Goal: Communication & Community: Answer question/provide support

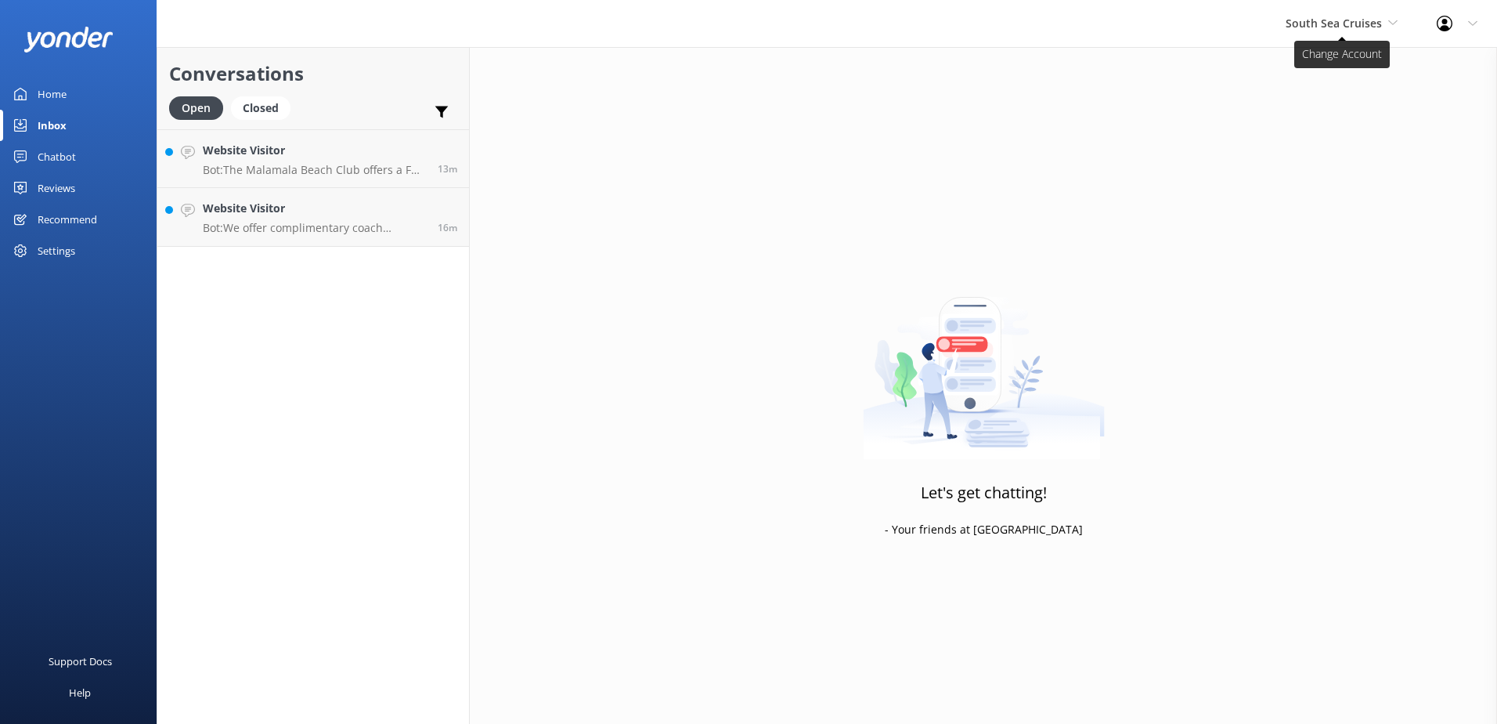
click at [1311, 26] on span "South Sea Cruises" at bounding box center [1334, 23] width 96 height 15
click at [1321, 56] on link "South Sea Sailing" at bounding box center [1344, 66] width 157 height 38
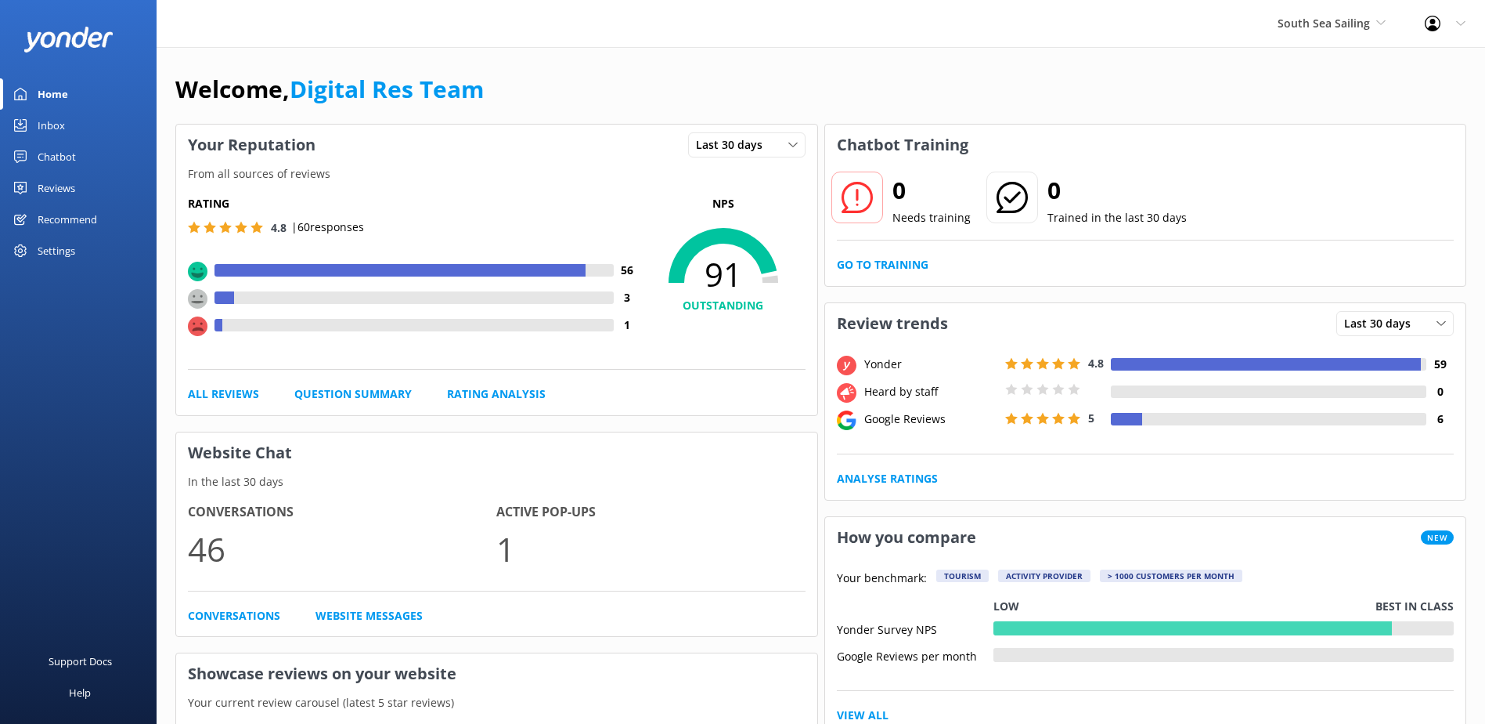
click at [61, 122] on div "Inbox" at bounding box center [51, 125] width 27 height 31
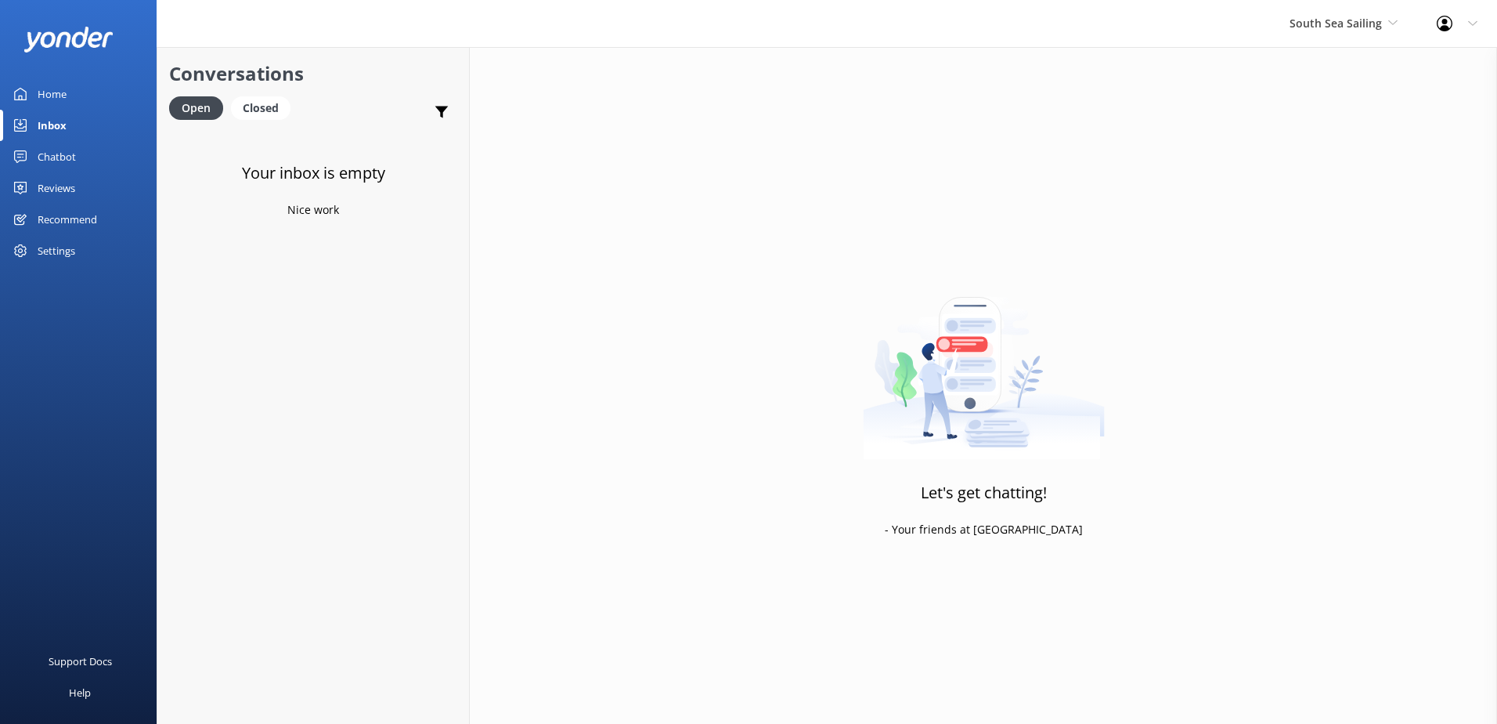
click at [99, 156] on link "Chatbot" at bounding box center [78, 156] width 157 height 31
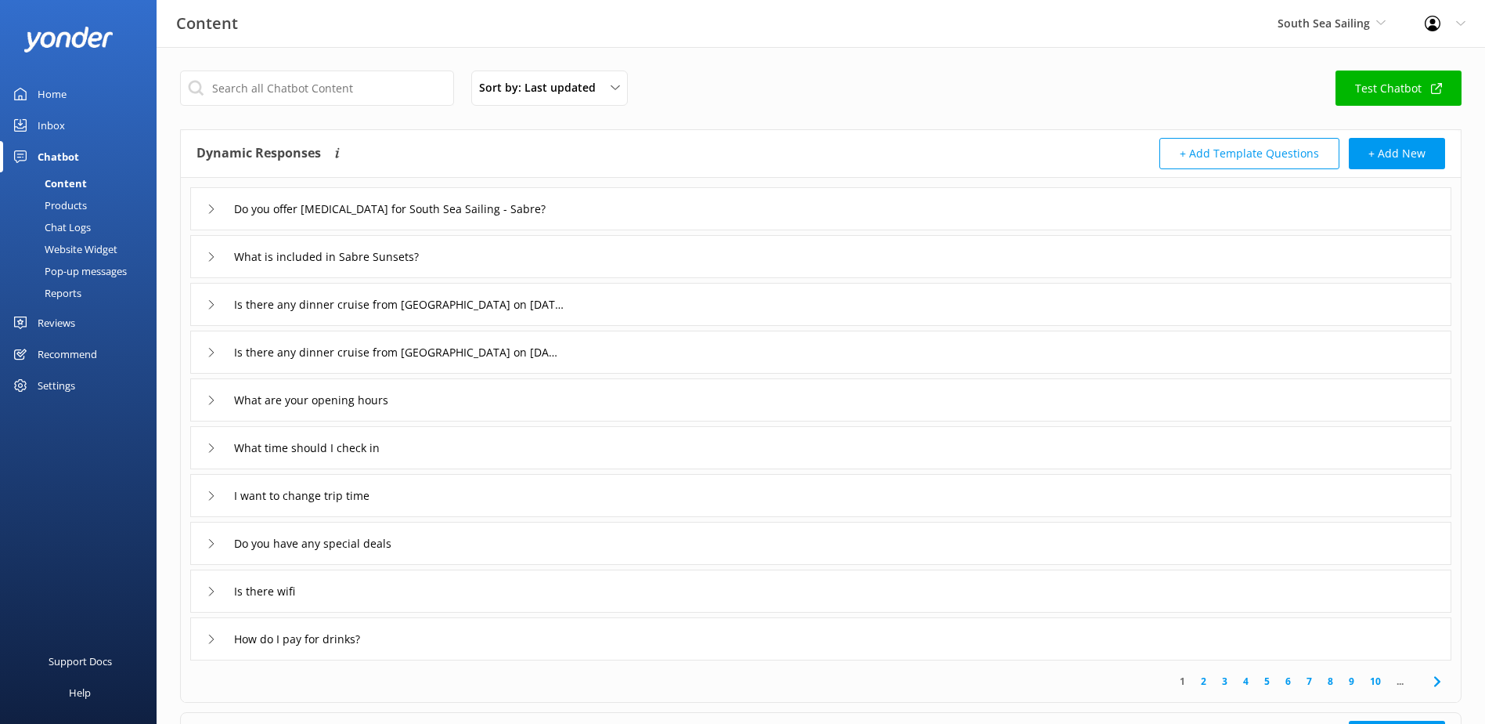
click at [81, 235] on div "Chat Logs" at bounding box center [49, 227] width 81 height 22
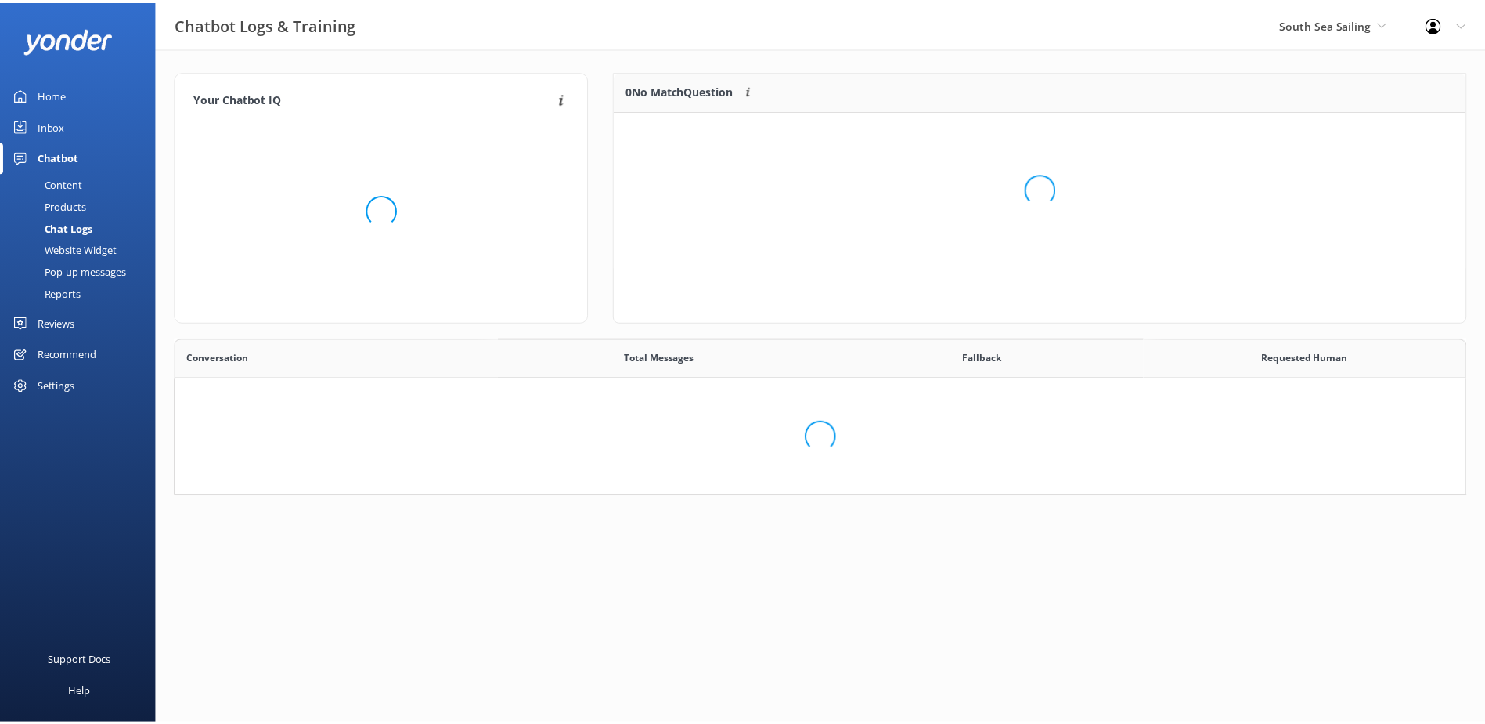
scroll to position [537, 1278]
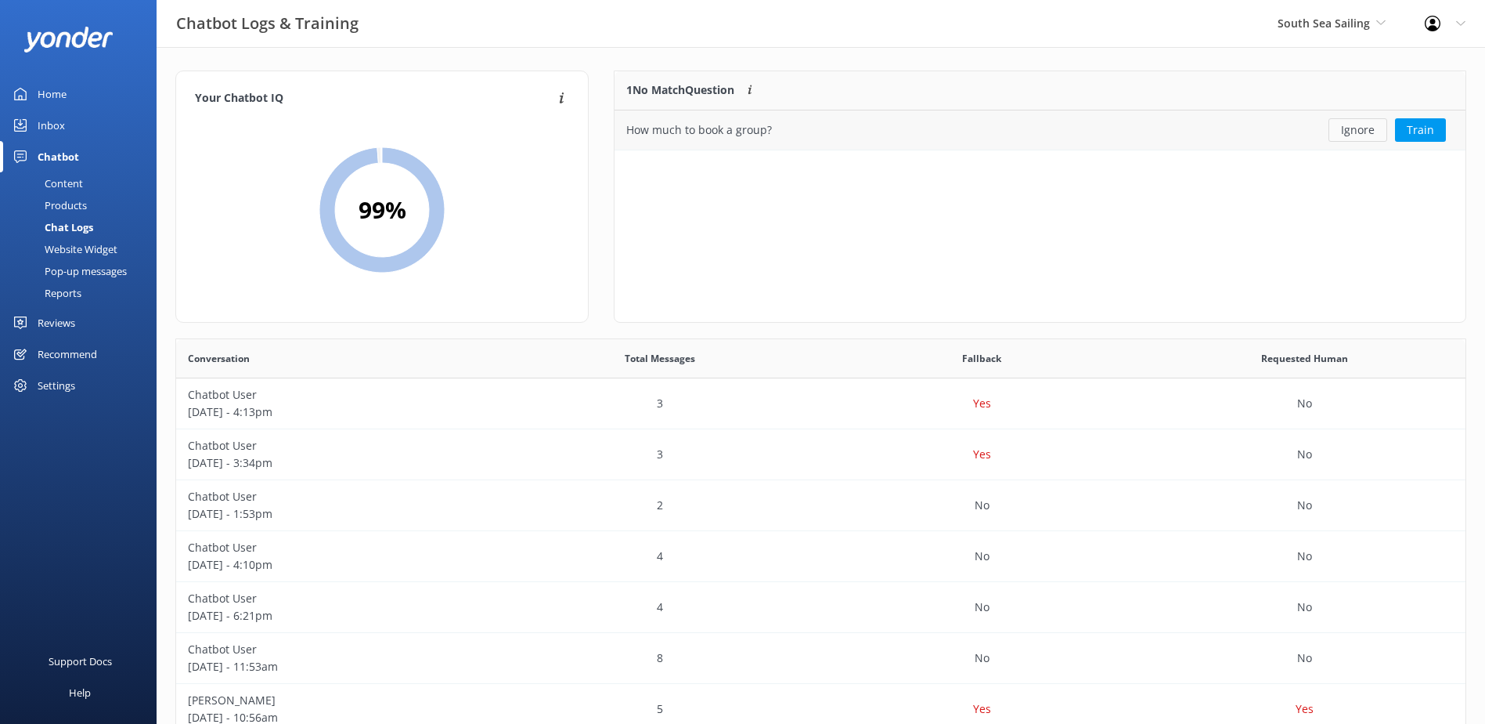
click at [1363, 135] on button "Ignore" at bounding box center [1358, 129] width 59 height 23
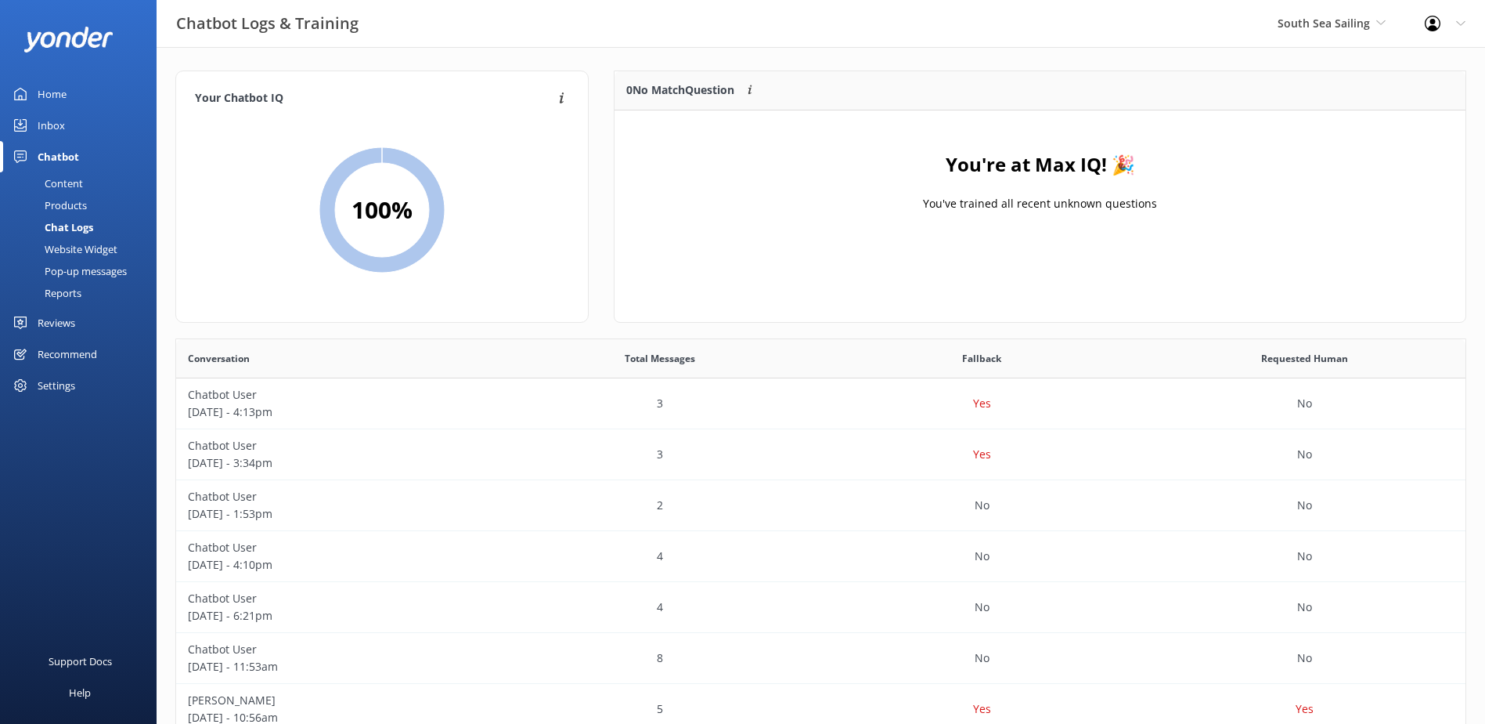
click at [67, 122] on link "Inbox" at bounding box center [78, 125] width 157 height 31
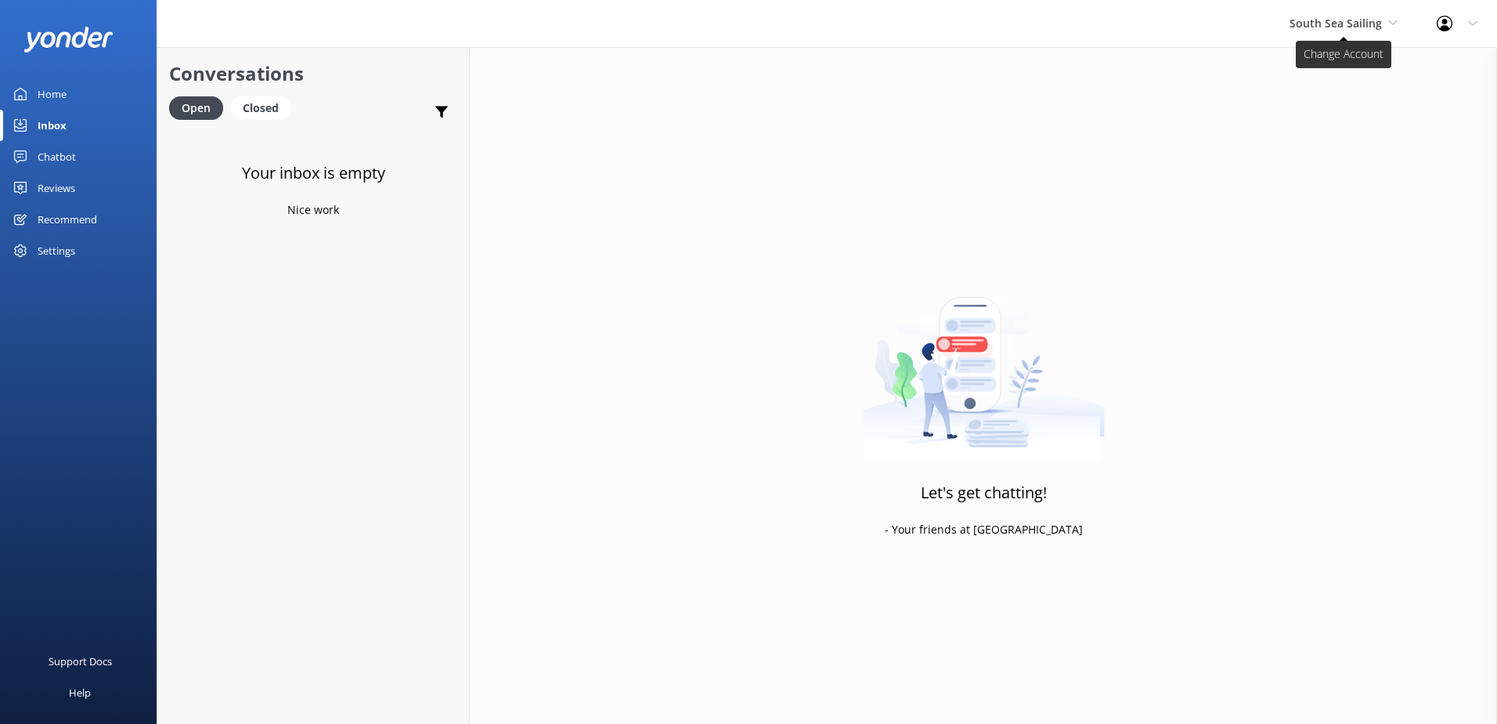
click at [1354, 22] on span "South Sea Sailing" at bounding box center [1336, 23] width 92 height 15
click at [1345, 98] on link "South Sea Cruises" at bounding box center [1348, 104] width 157 height 38
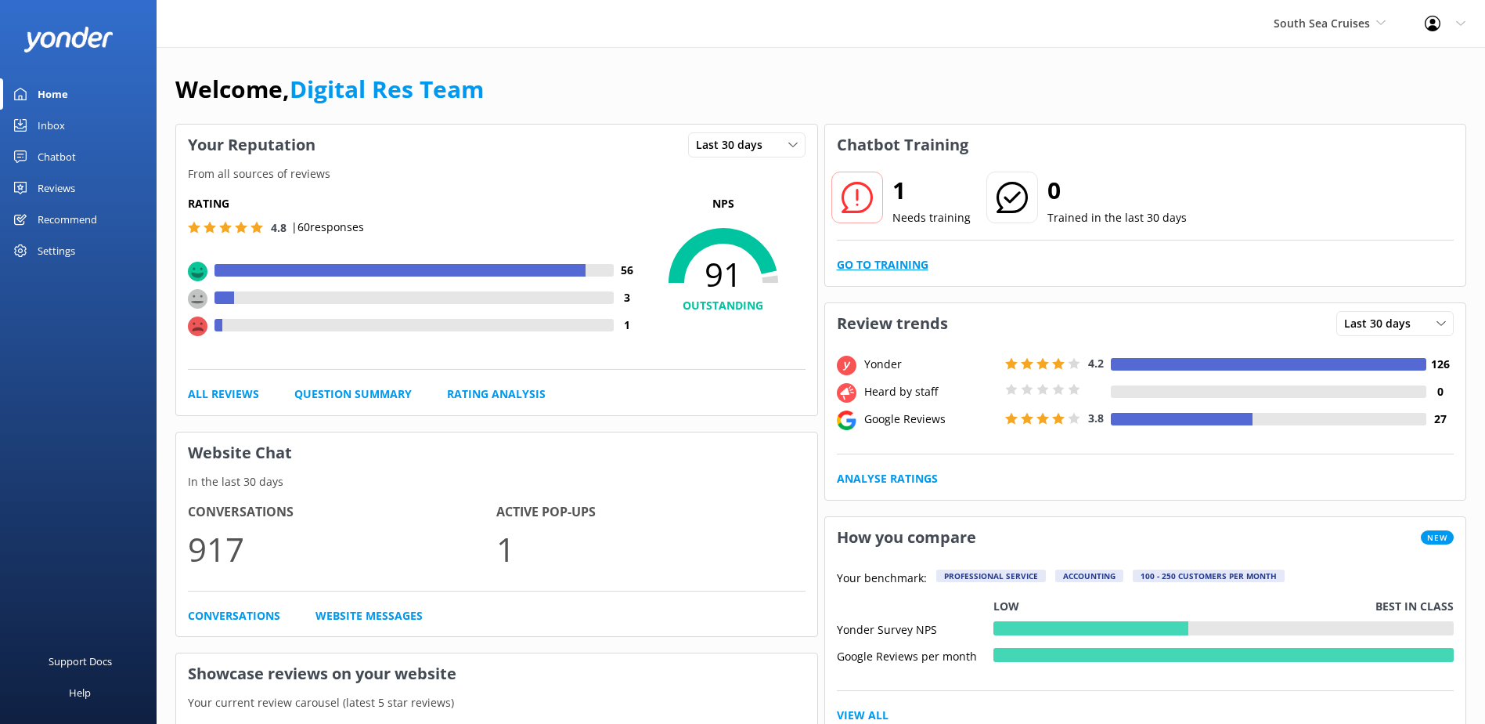
click at [843, 265] on link "Go to Training" at bounding box center [883, 264] width 92 height 17
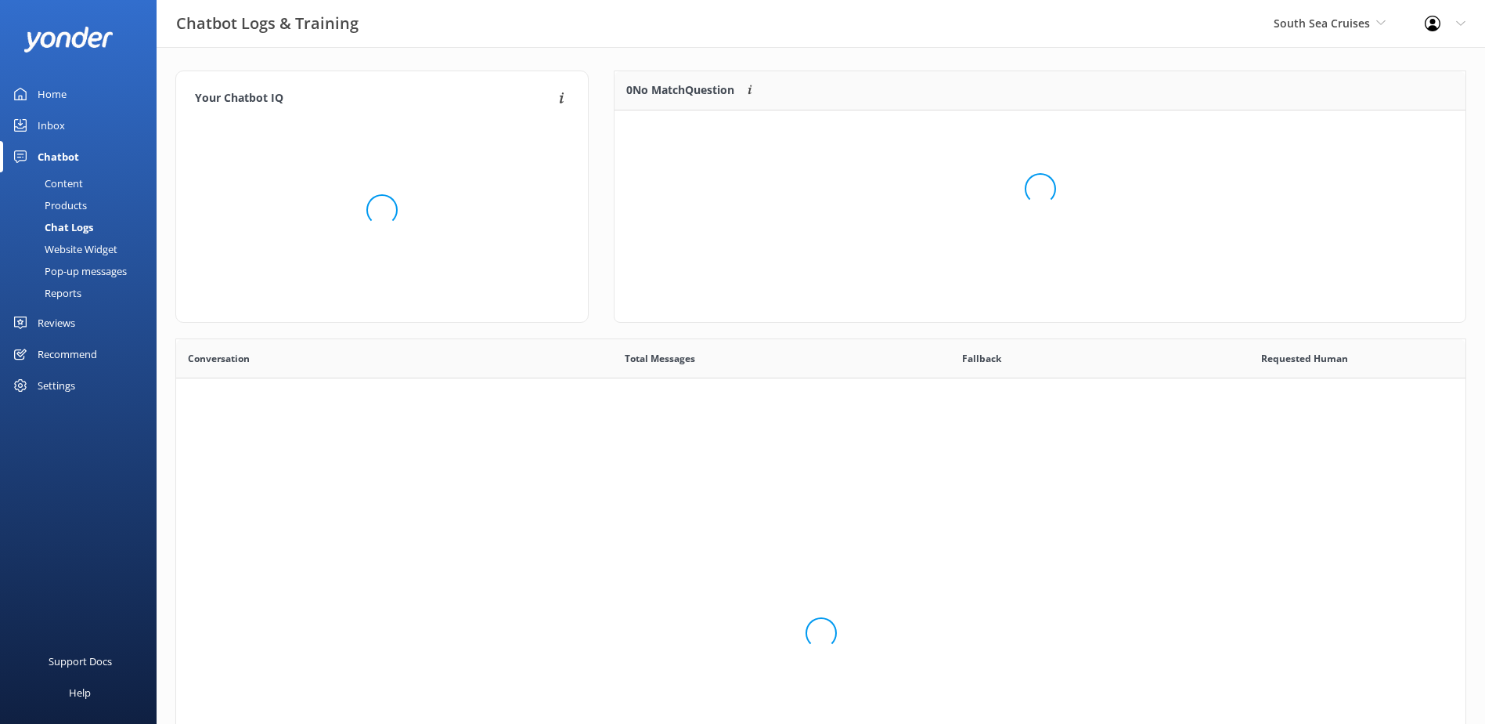
scroll to position [537, 1278]
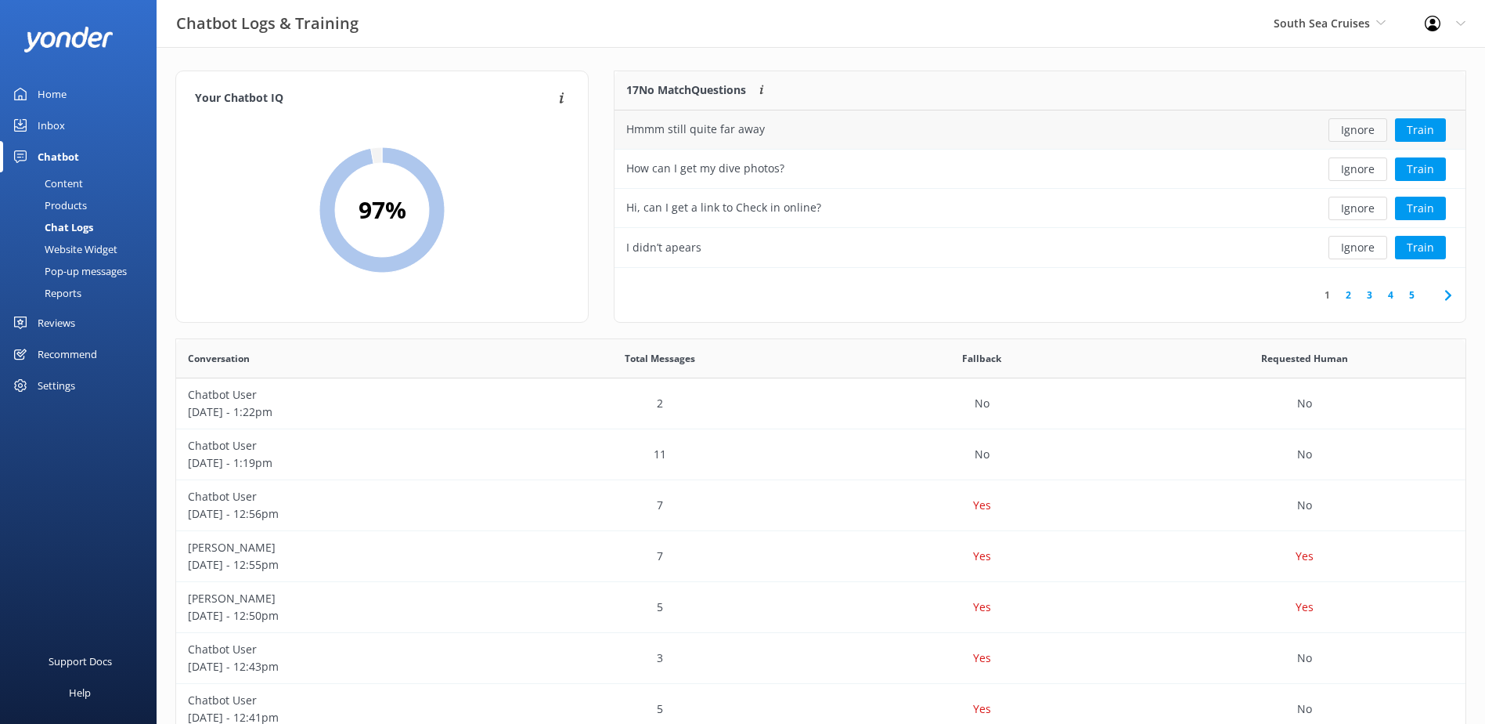
click at [1353, 128] on button "Ignore" at bounding box center [1358, 129] width 59 height 23
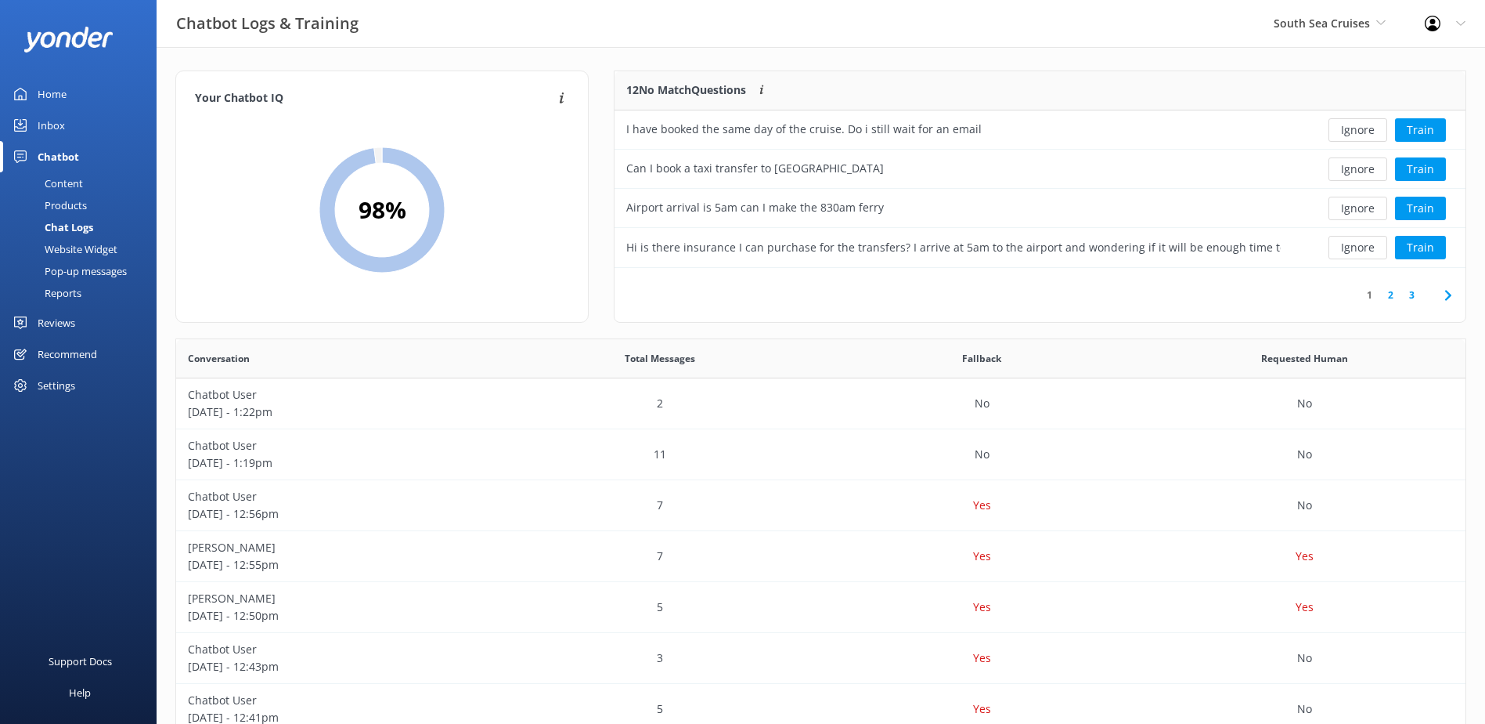
click at [1353, 128] on button "Ignore" at bounding box center [1358, 129] width 59 height 23
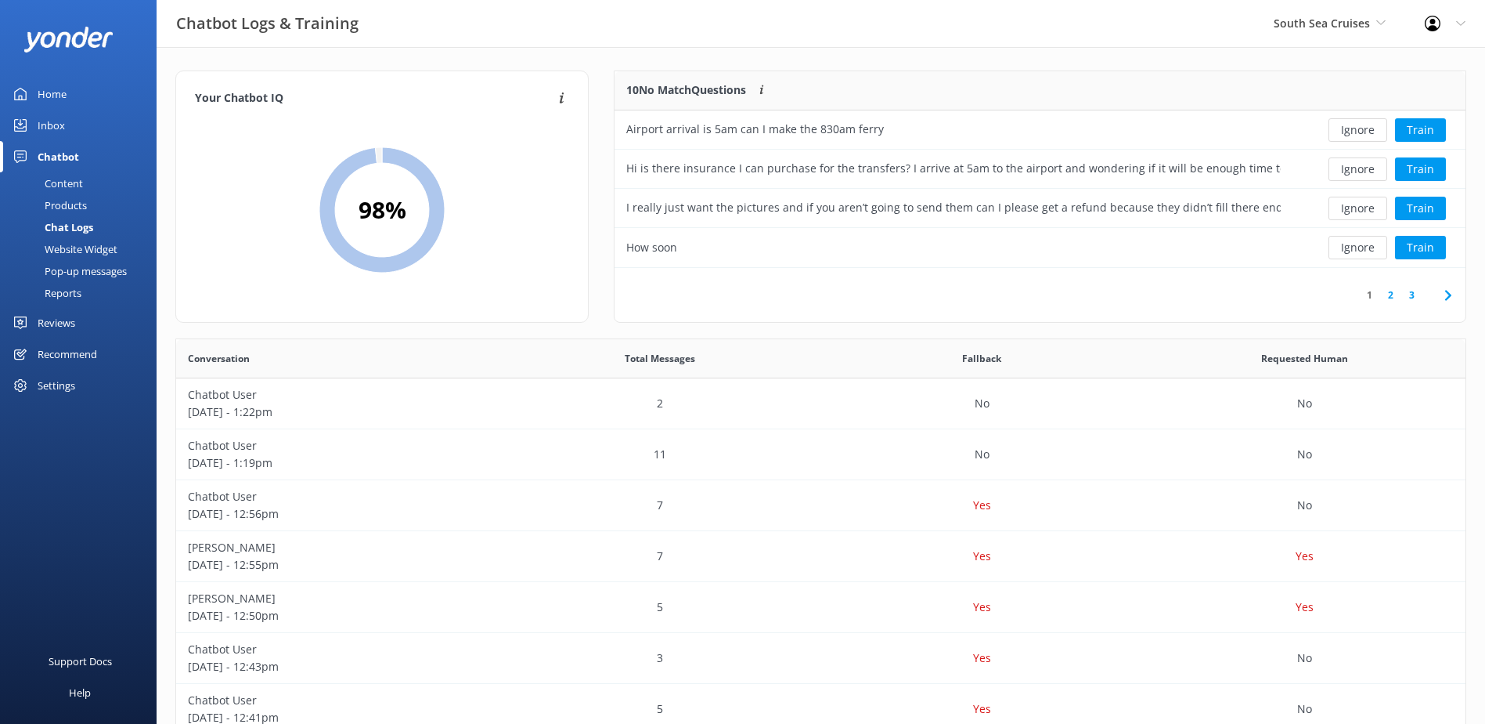
click at [1353, 126] on button "Ignore" at bounding box center [1358, 129] width 59 height 23
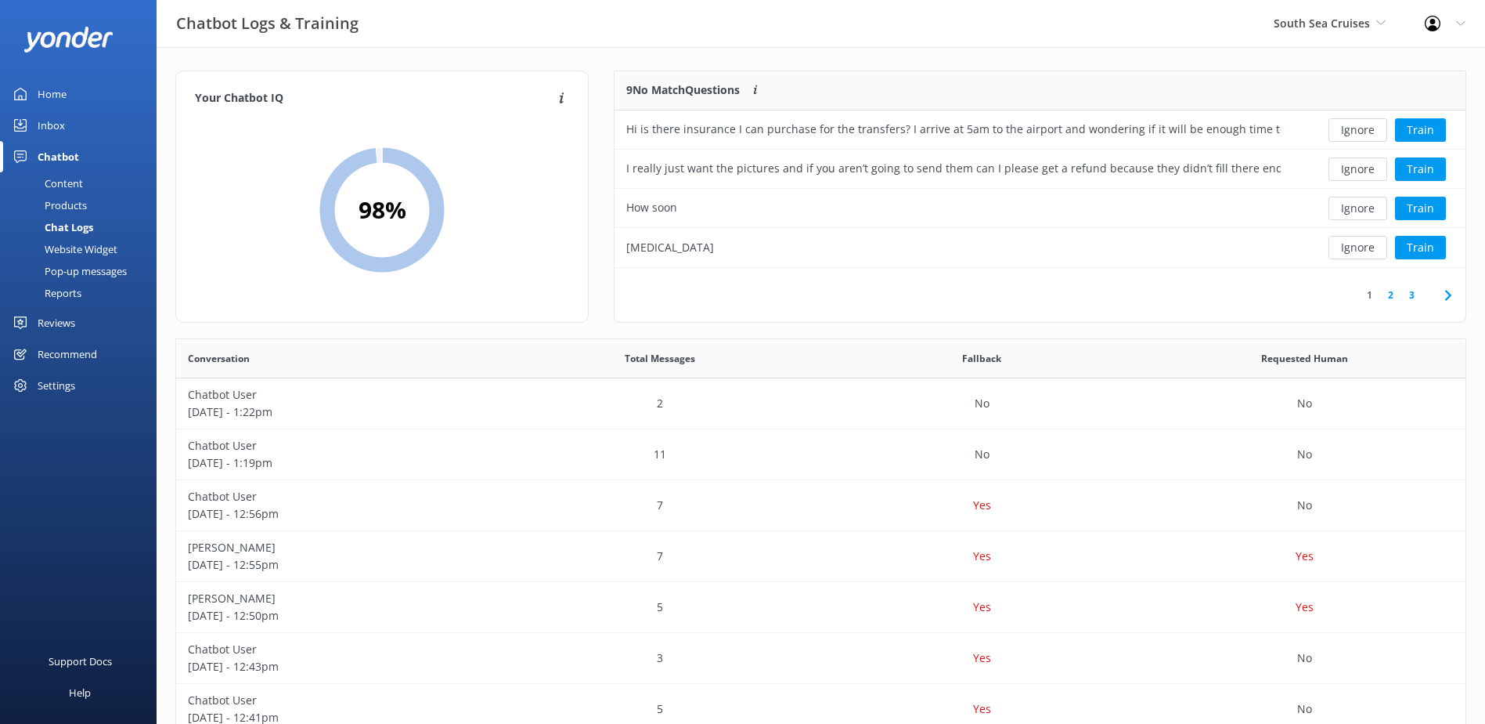
click at [1353, 126] on button "Ignore" at bounding box center [1358, 129] width 59 height 23
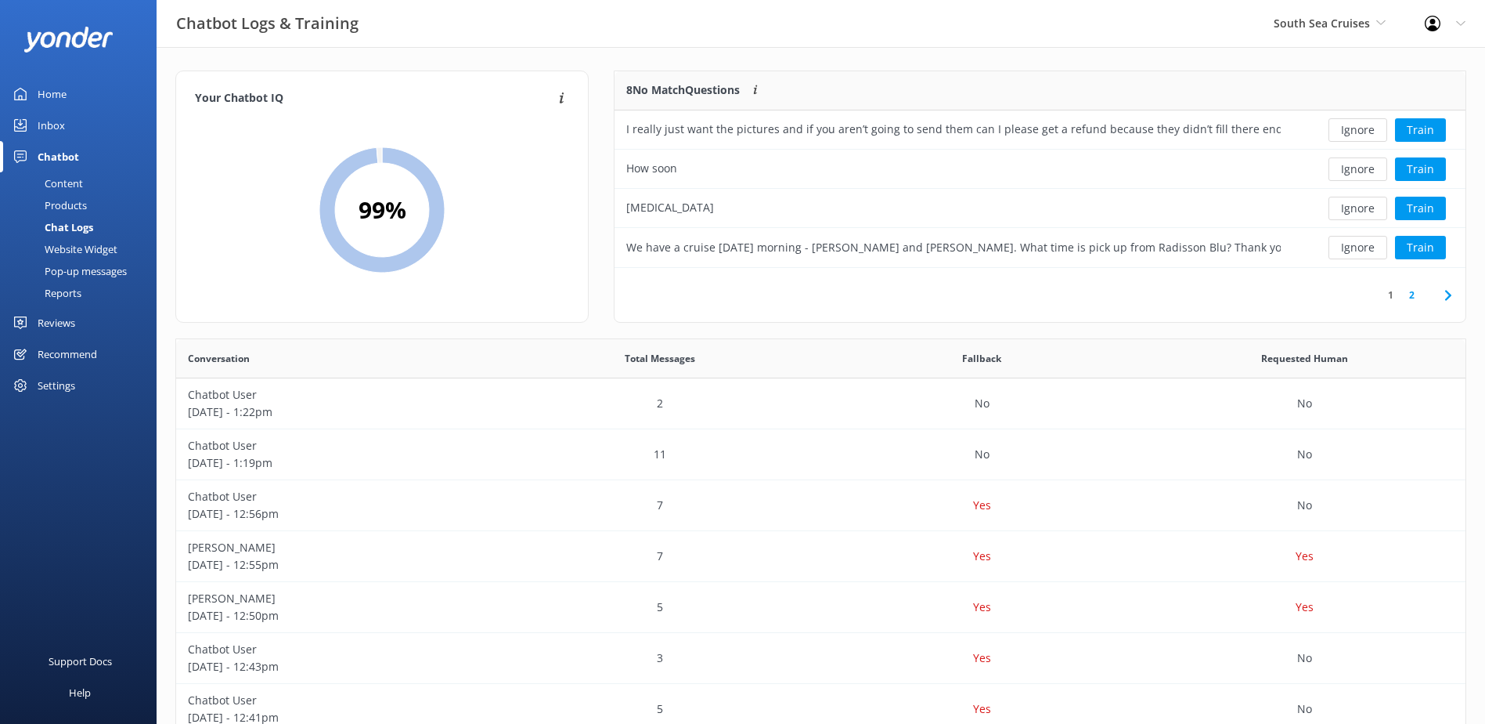
click at [1353, 126] on button "Ignore" at bounding box center [1358, 129] width 59 height 23
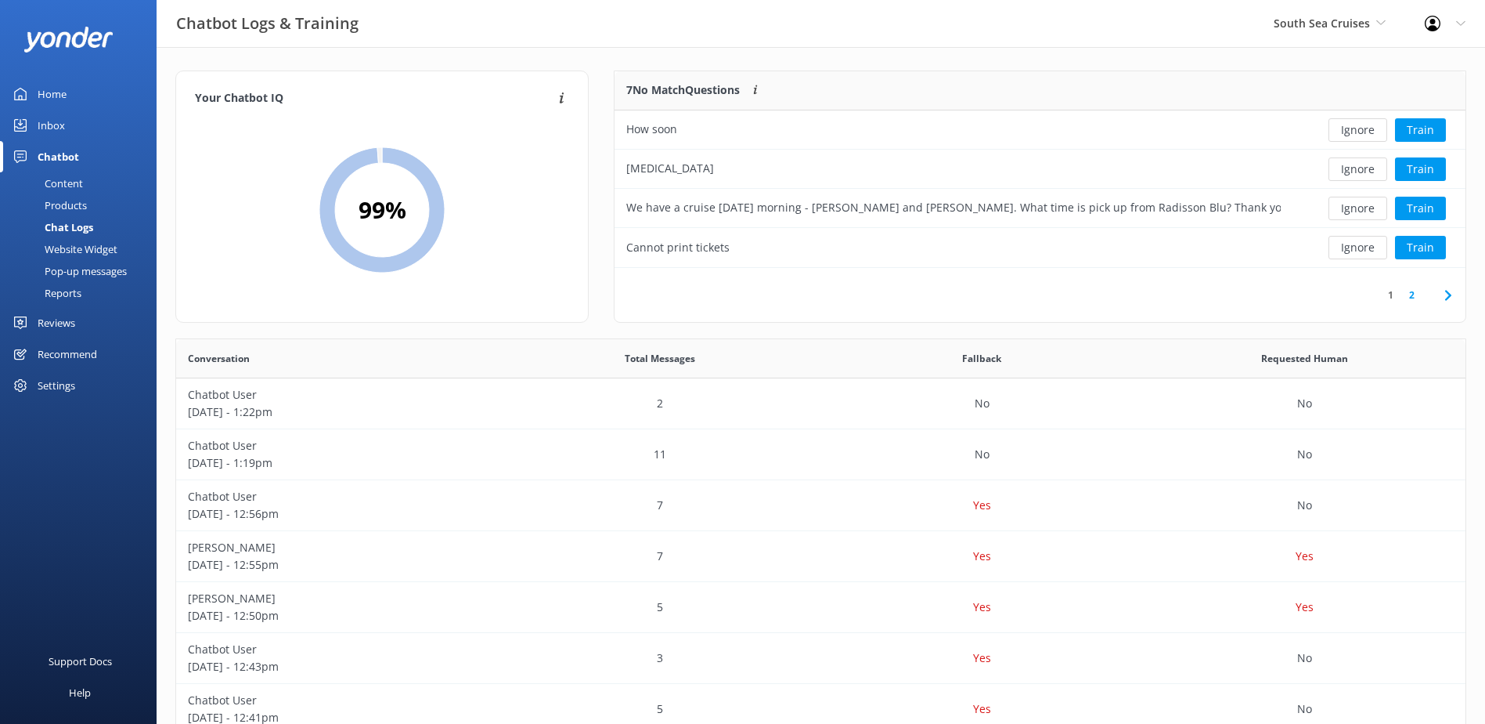
click at [1353, 126] on button "Ignore" at bounding box center [1358, 129] width 59 height 23
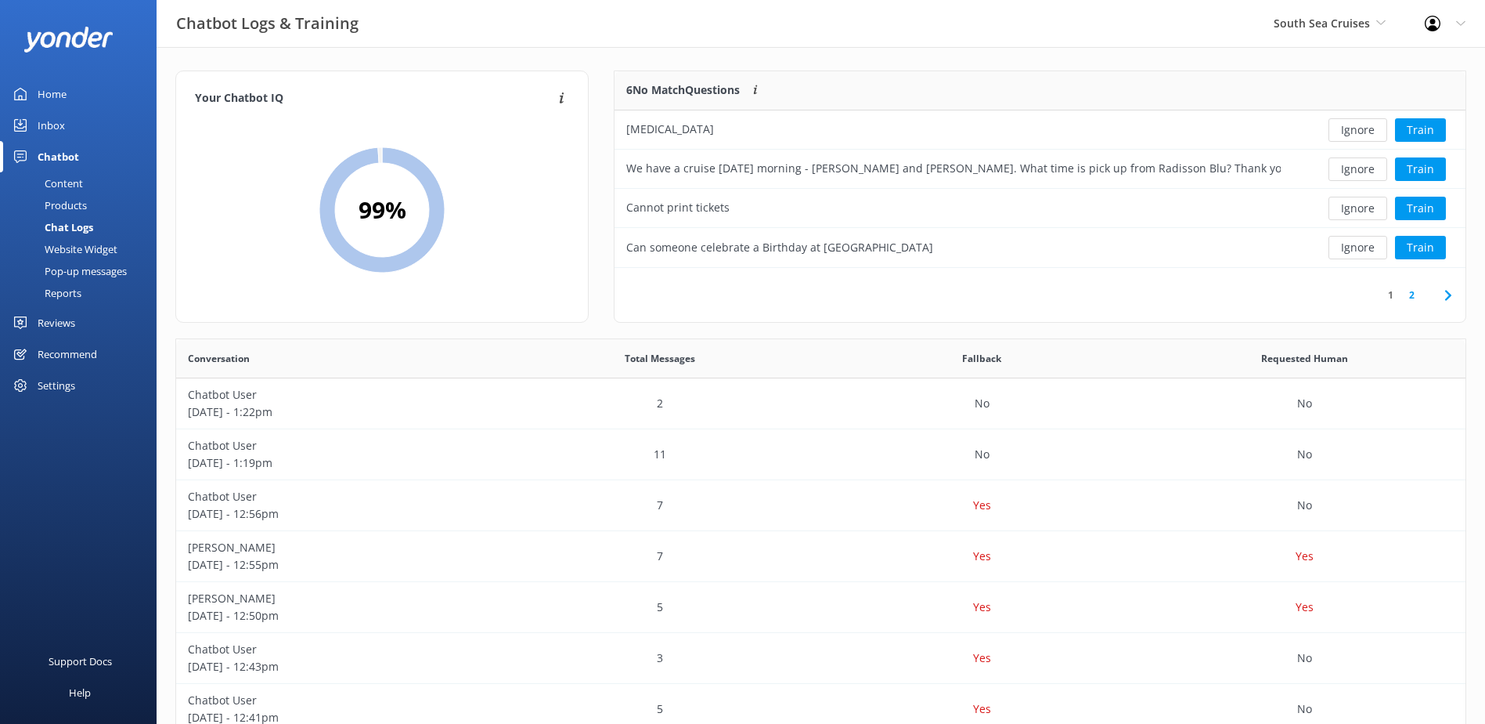
click at [1353, 126] on button "Ignore" at bounding box center [1358, 129] width 59 height 23
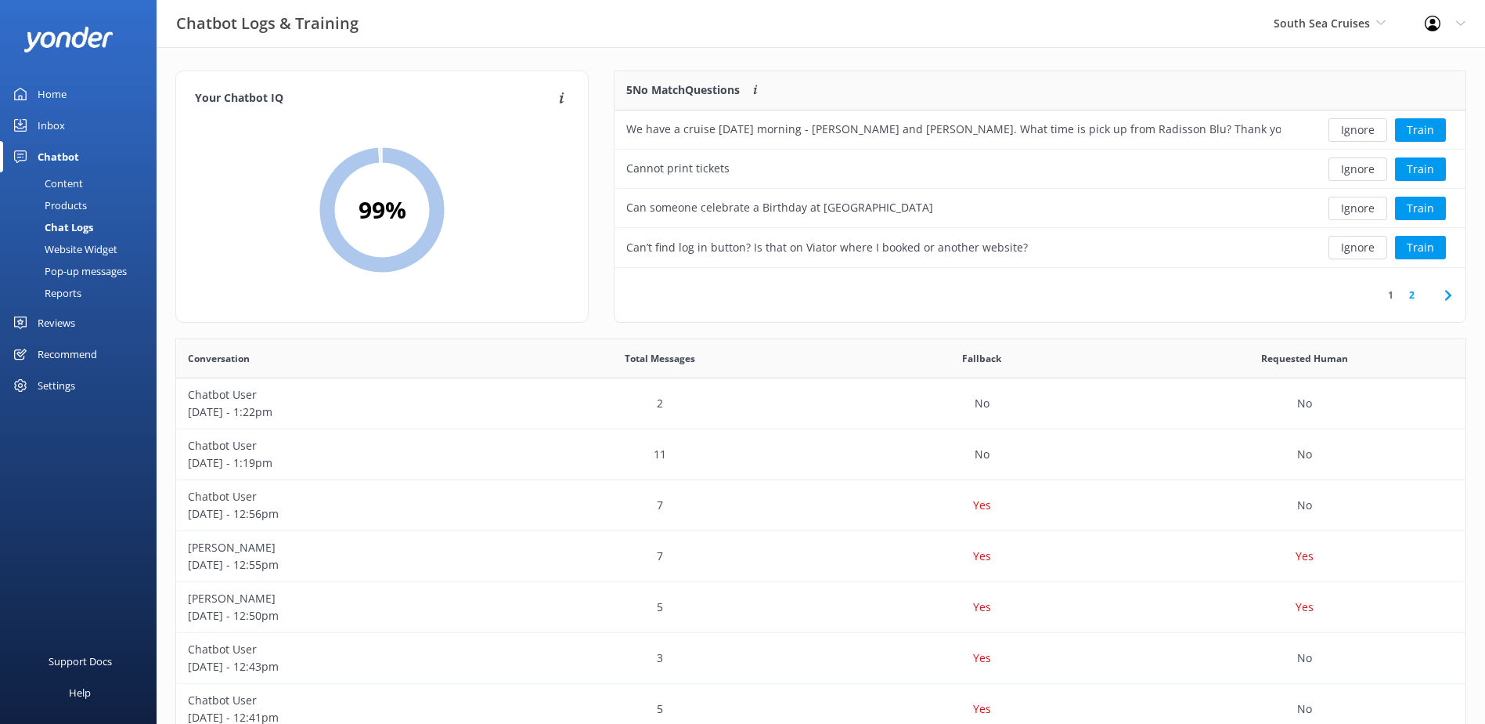
click at [1353, 126] on button "Ignore" at bounding box center [1358, 129] width 59 height 23
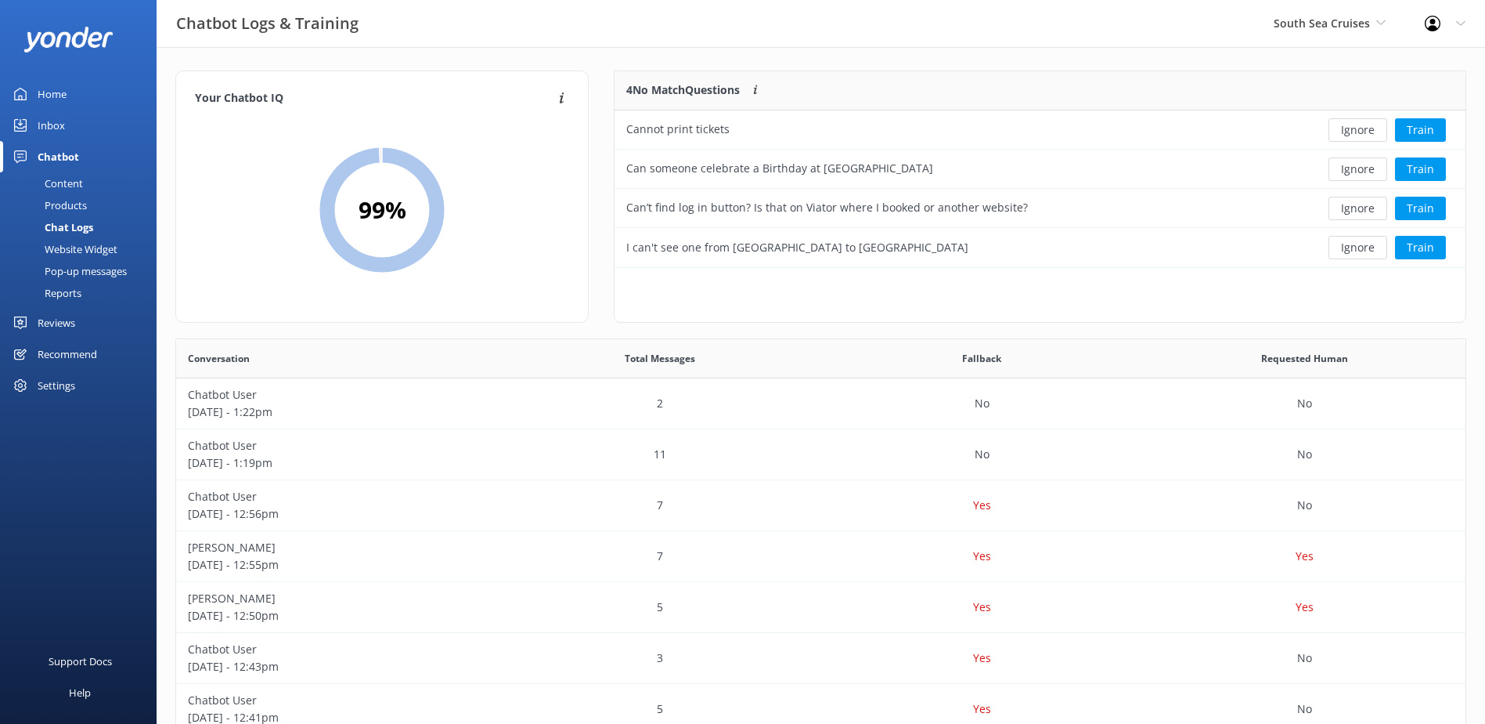
click at [1355, 125] on button "Ignore" at bounding box center [1358, 129] width 59 height 23
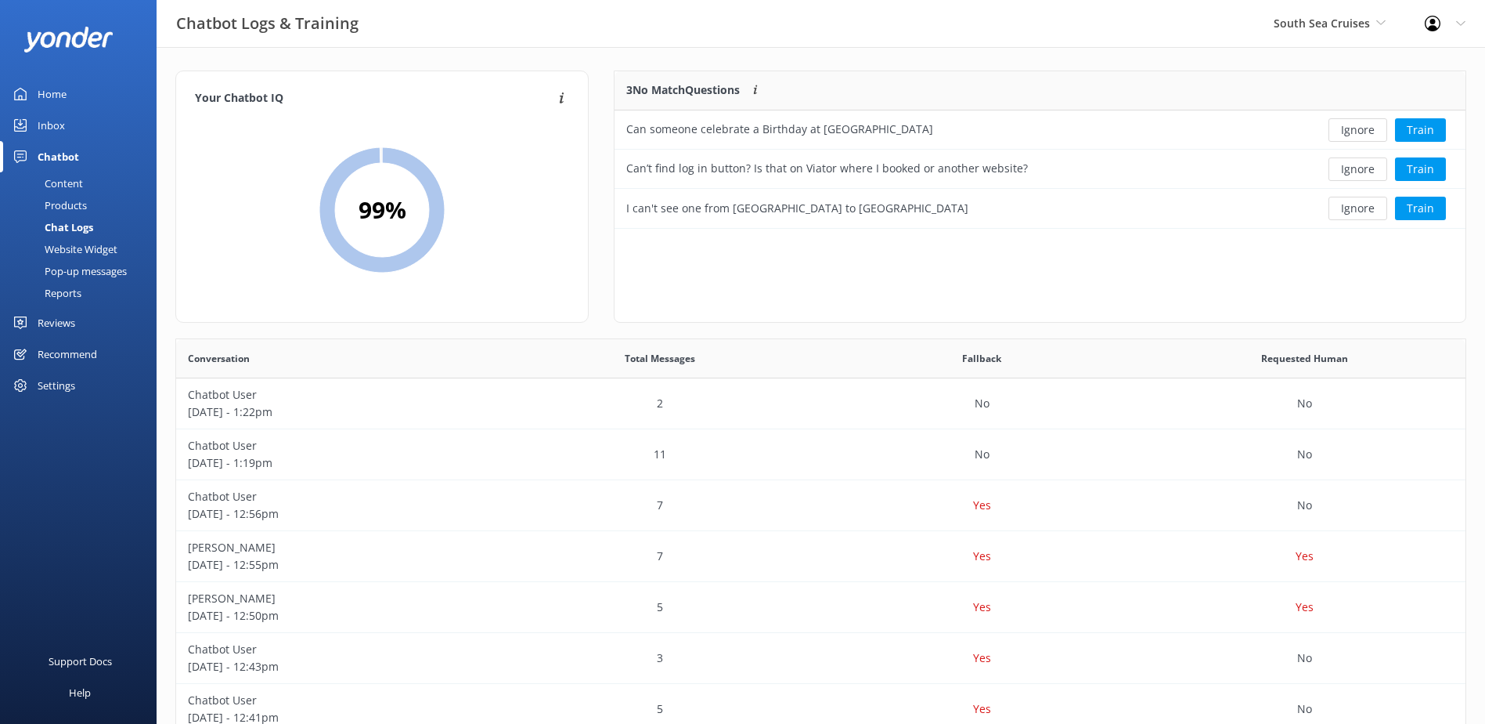
scroll to position [146, 839]
click at [1355, 125] on button "Ignore" at bounding box center [1358, 129] width 59 height 23
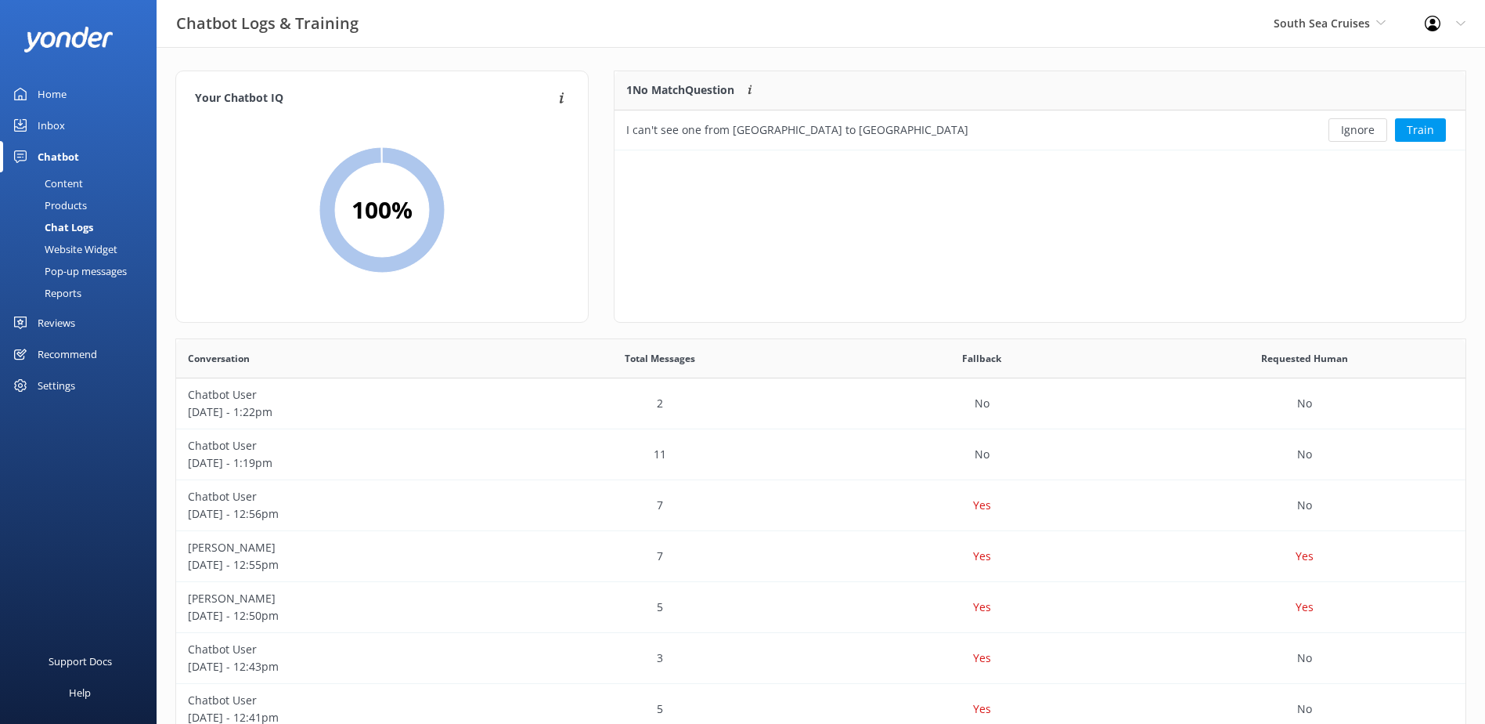
scroll to position [67, 839]
click at [1355, 125] on button "Ignore" at bounding box center [1358, 129] width 59 height 23
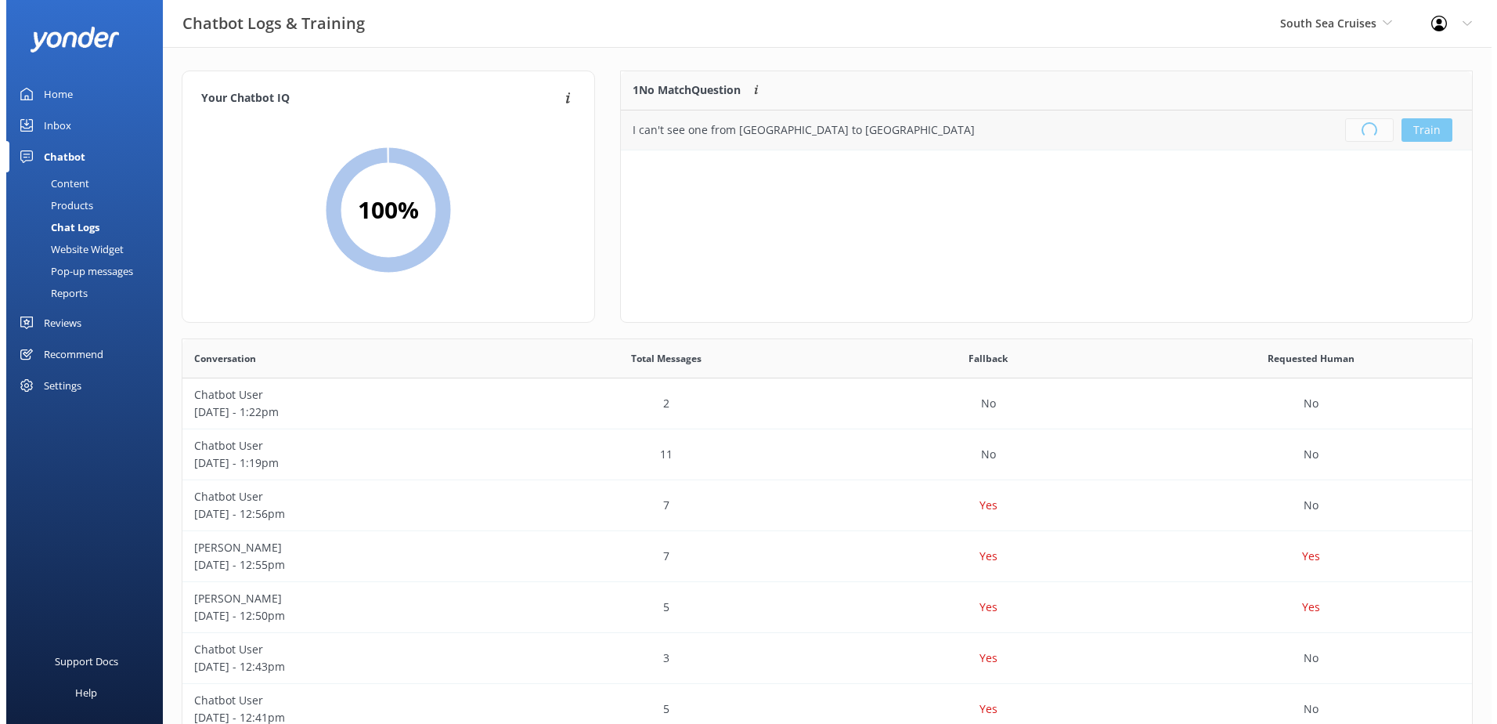
scroll to position [184, 839]
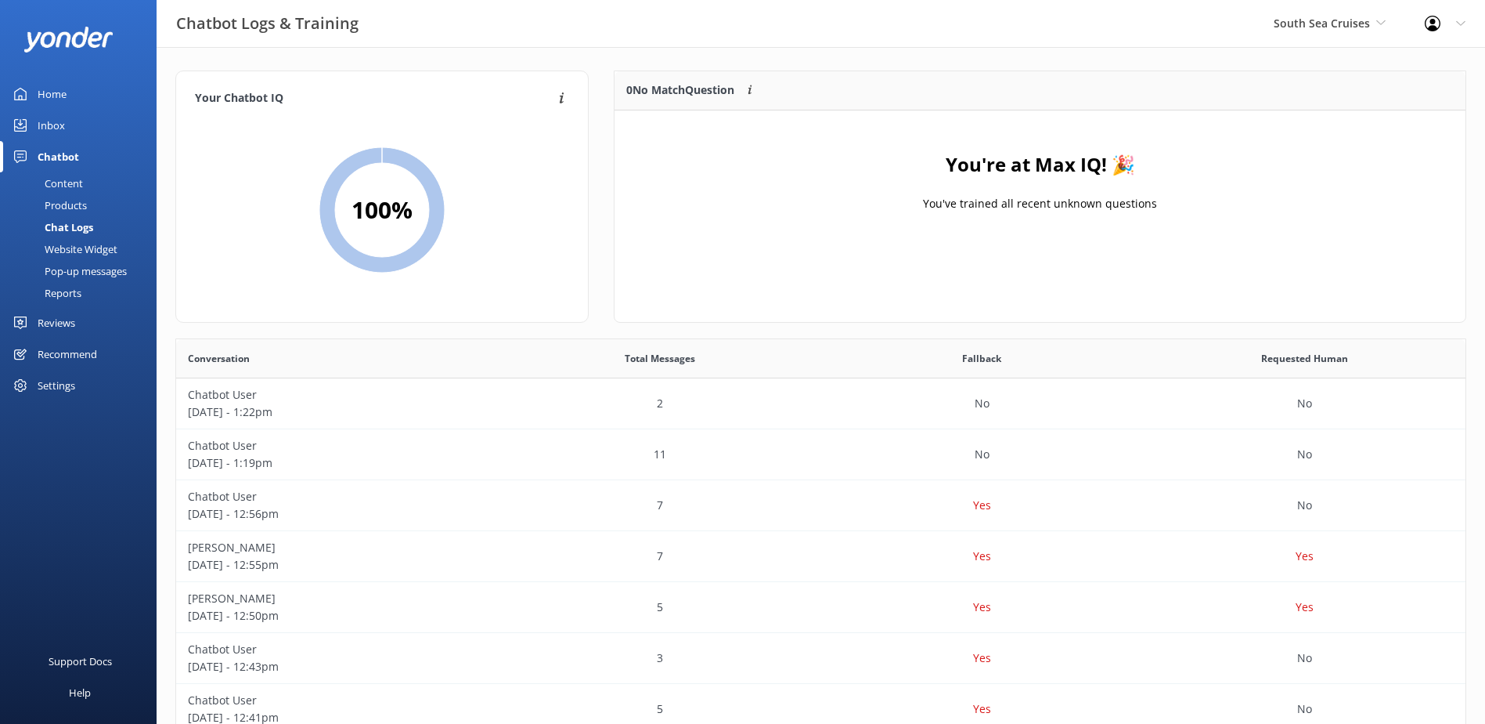
click at [37, 128] on link "Inbox" at bounding box center [78, 125] width 157 height 31
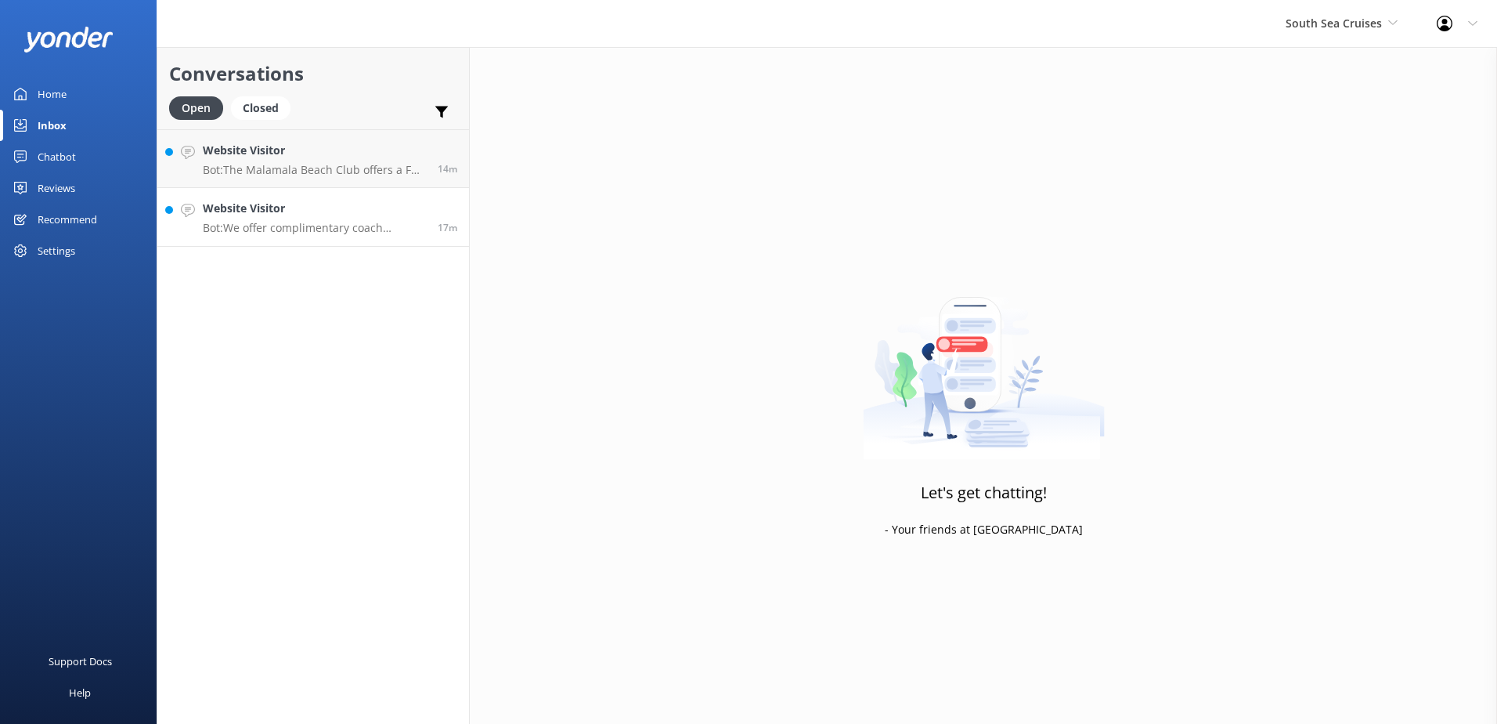
click at [340, 228] on p "Bot: We offer complimentary coach transfers to and from most [GEOGRAPHIC_DATA] …" at bounding box center [314, 228] width 223 height 14
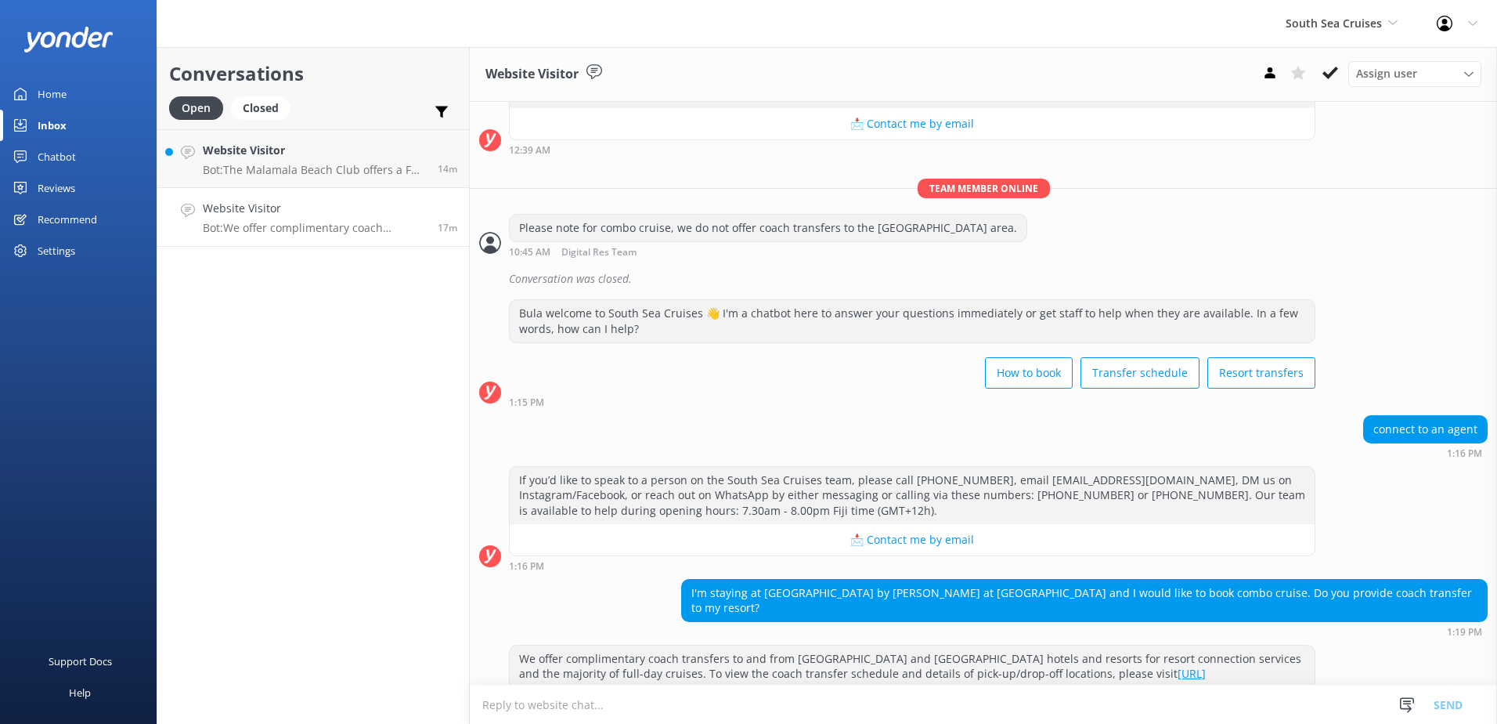
scroll to position [533, 0]
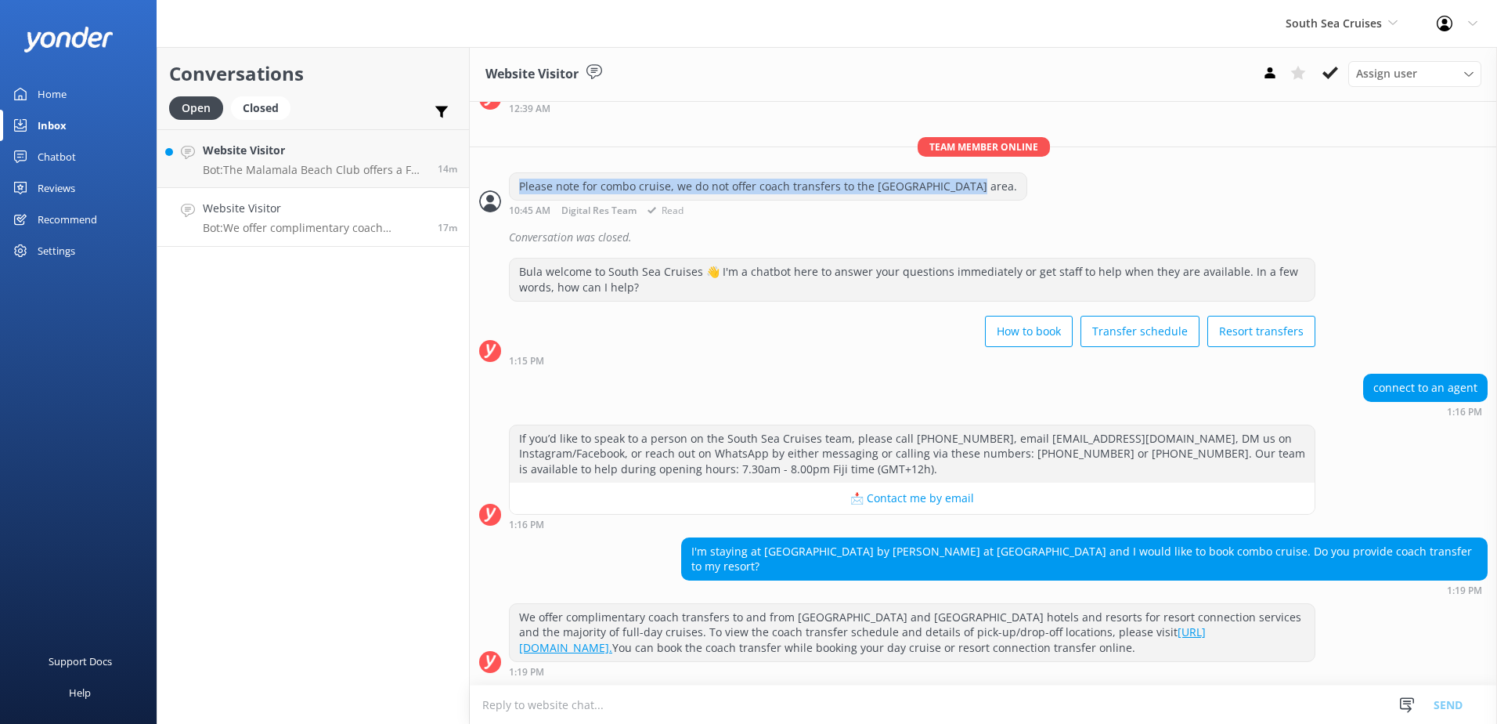
drag, startPoint x: 958, startPoint y: 204, endPoint x: 521, endPoint y: 199, distance: 437.0
click at [521, 199] on div "Please note for combo cruise, we do not offer coach transfers to the [GEOGRAPHI…" at bounding box center [768, 186] width 517 height 27
copy div "Please note for combo cruise, we do not offer coach transfers to the [GEOGRAPHI…"
click at [954, 713] on textarea at bounding box center [983, 704] width 1027 height 38
paste textarea "Please note for combo cruise, we do not offer coach transfers to the [GEOGRAPHI…"
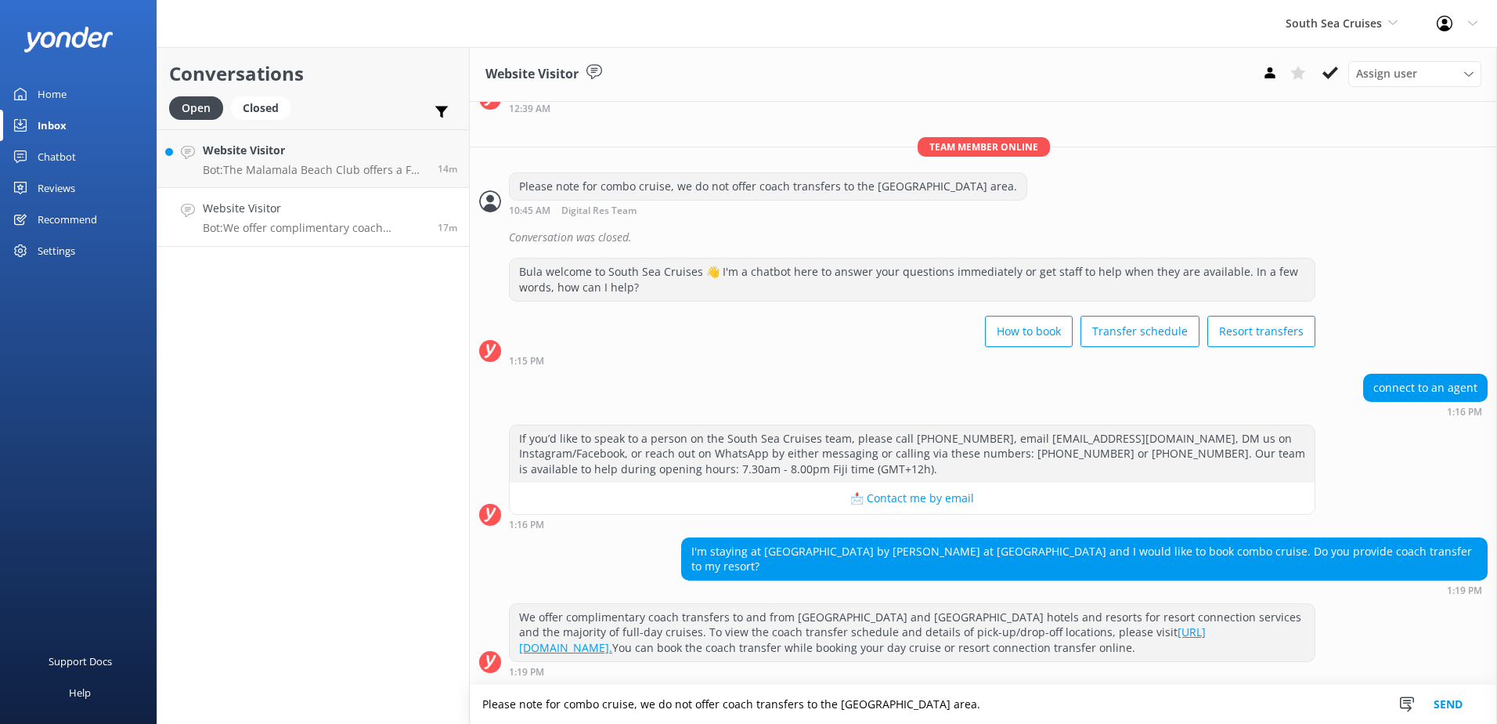
click at [629, 705] on textarea "Please note for combo cruise, we do not offer coach transfers to the [GEOGRAPHI…" at bounding box center [983, 703] width 1027 height 39
drag, startPoint x: 916, startPoint y: 707, endPoint x: 937, endPoint y: 704, distance: 21.4
click at [937, 704] on textarea "Please note for combo cruise, we do not offer coach transfers to the [GEOGRAPHI…" at bounding box center [983, 703] width 1027 height 39
type textarea "Please note for combo cruise, we do not offer coach transfers to the [GEOGRAPHI…"
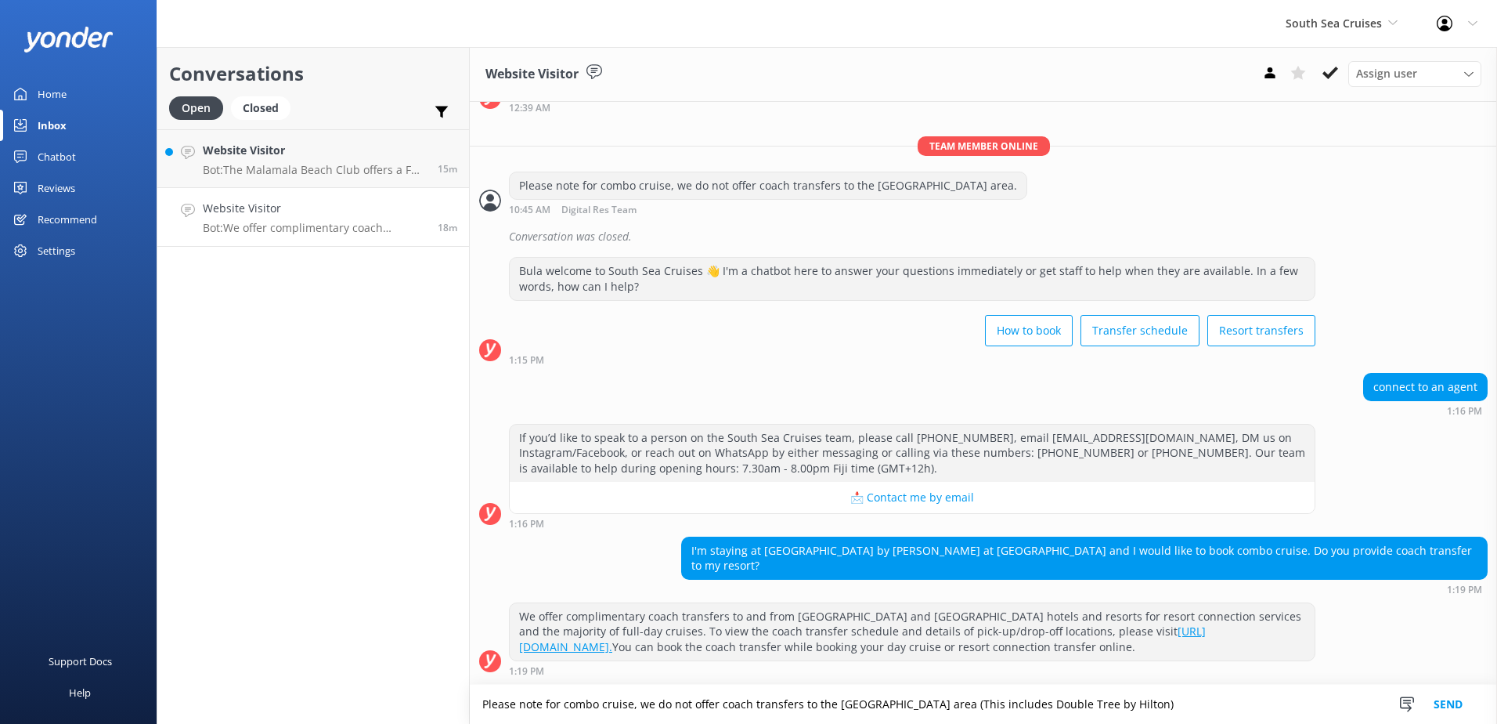
click at [1438, 696] on button "Send" at bounding box center [1448, 703] width 59 height 39
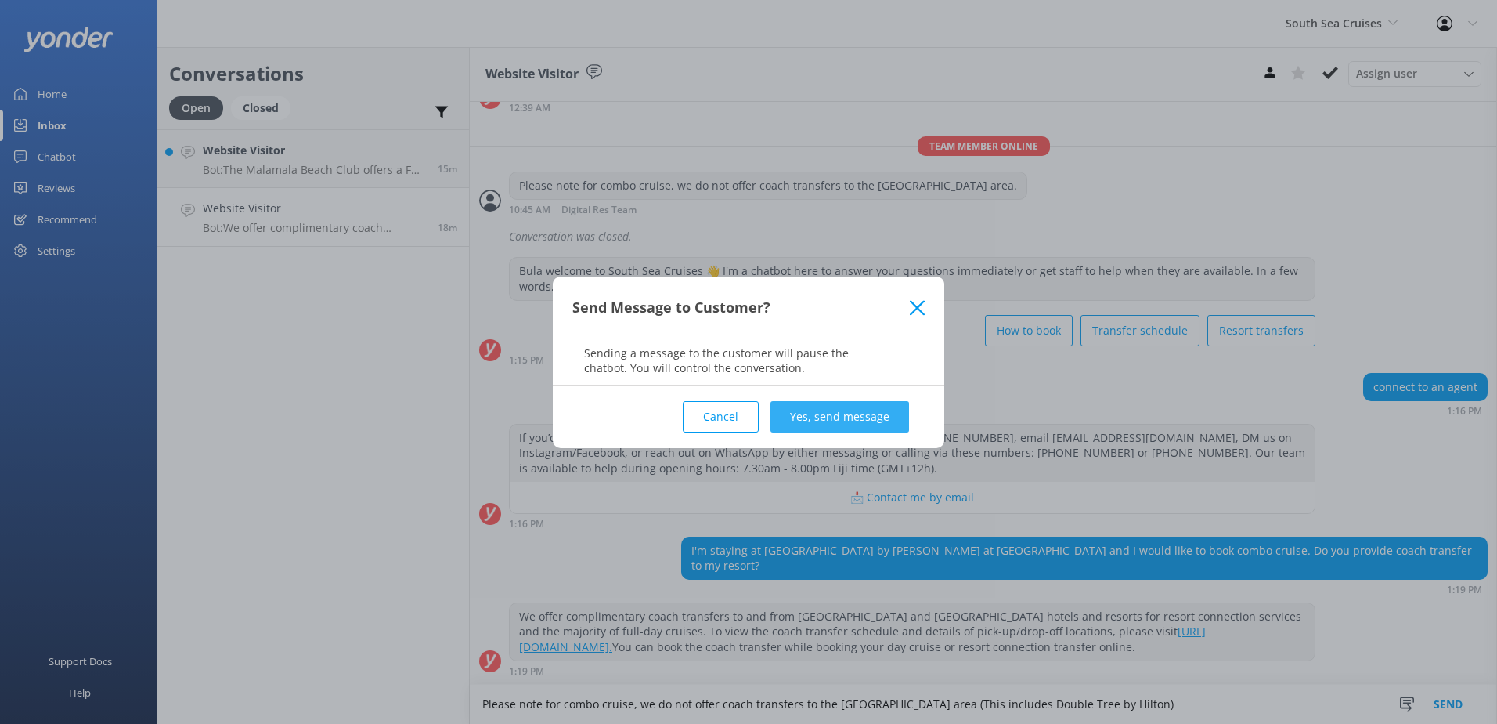
click at [843, 408] on button "Yes, send message" at bounding box center [840, 416] width 139 height 31
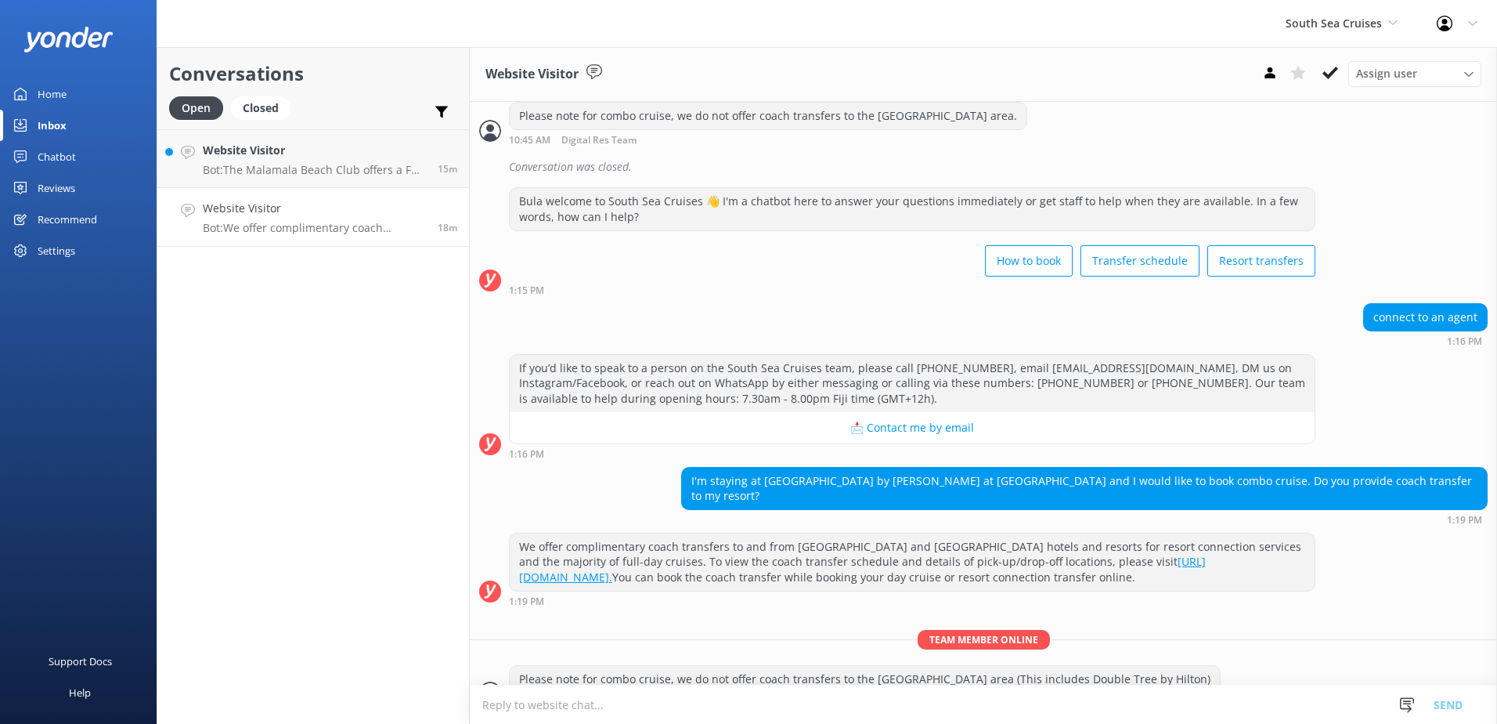
scroll to position [634, 0]
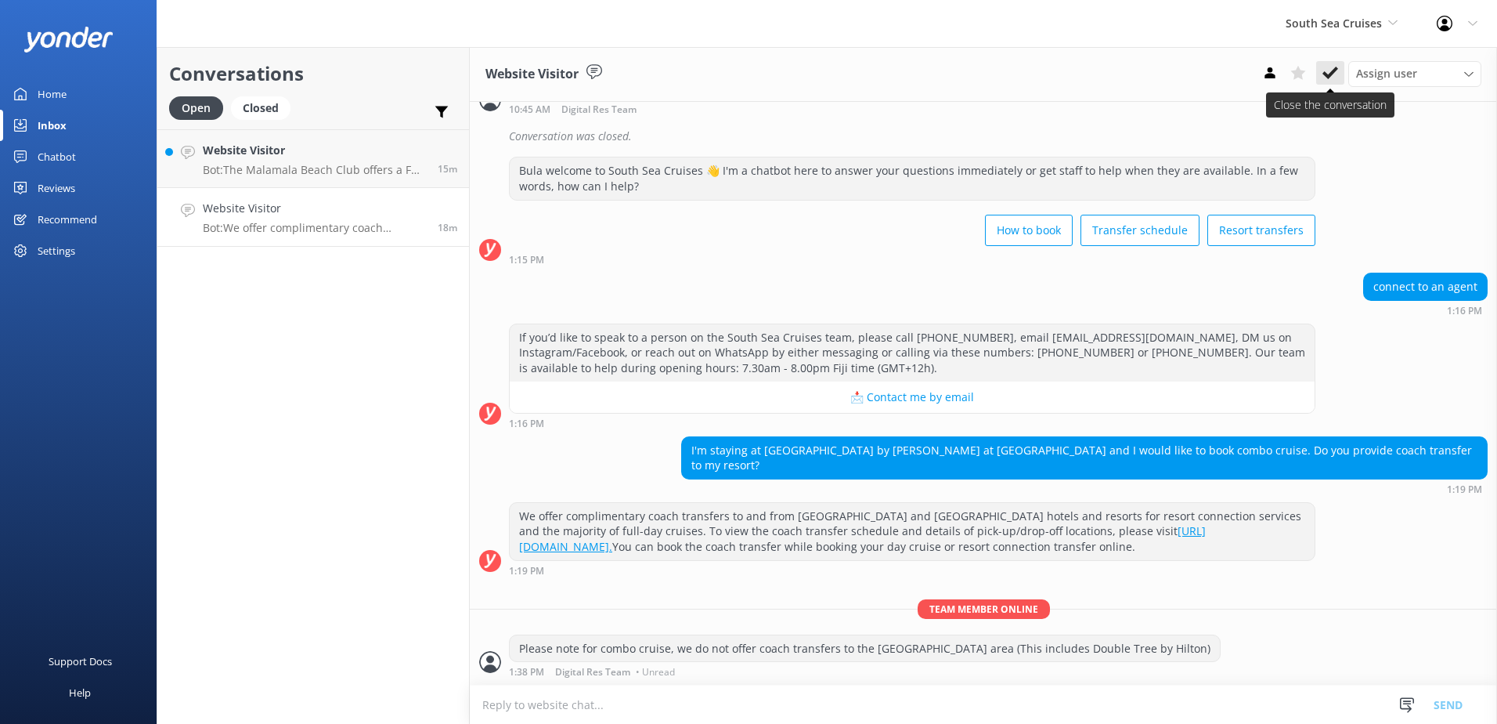
click at [1330, 74] on use at bounding box center [1331, 73] width 16 height 13
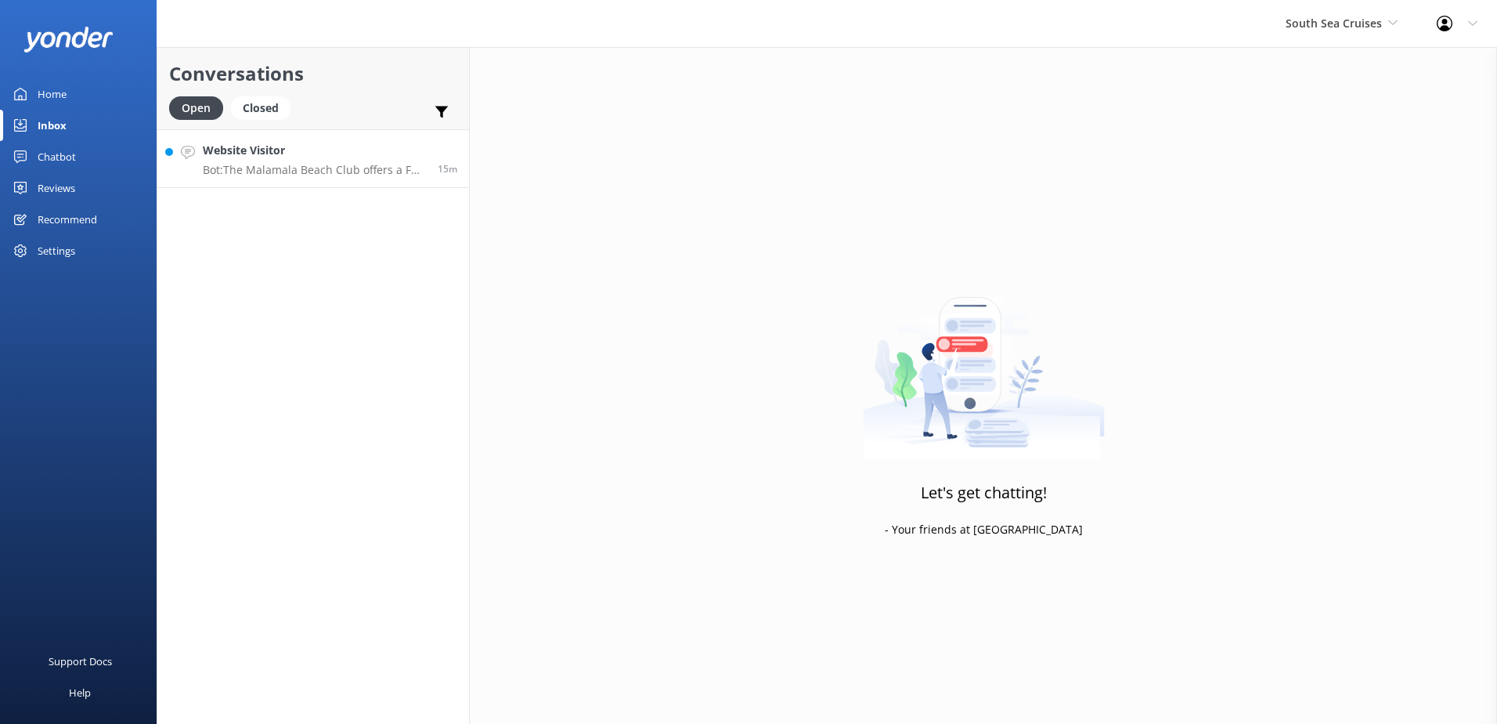
click at [341, 154] on h4 "Website Visitor" at bounding box center [314, 150] width 223 height 17
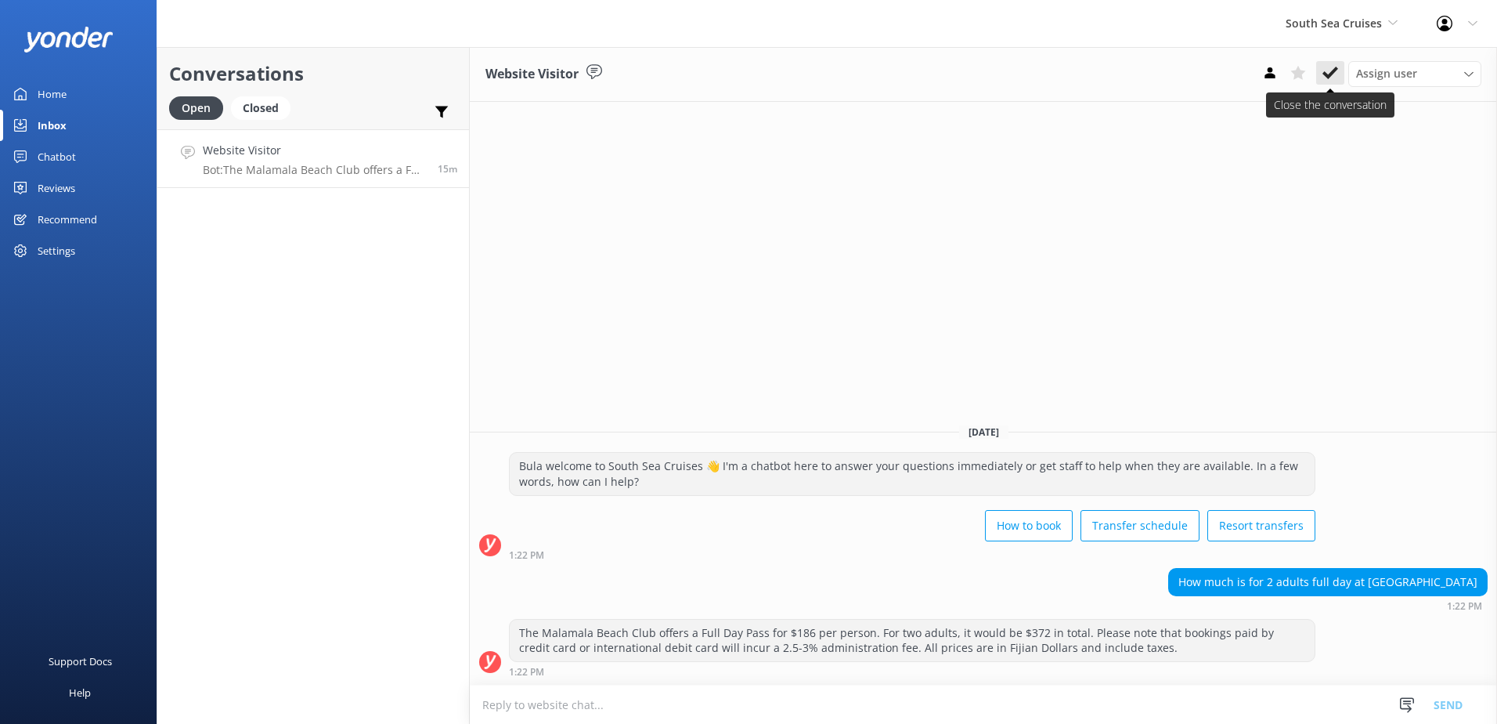
click at [1322, 63] on button at bounding box center [1330, 72] width 28 height 23
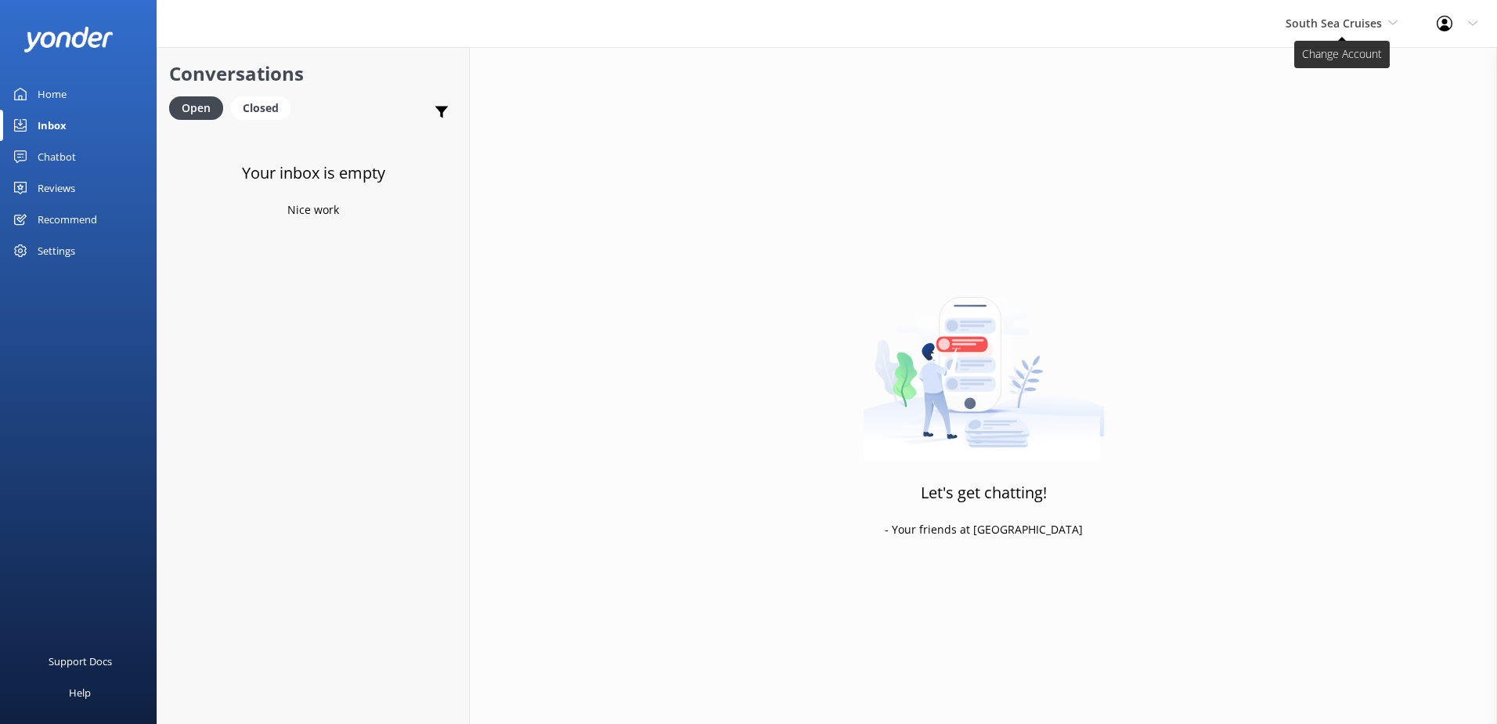
click at [1371, 16] on span "South Sea Cruises" at bounding box center [1334, 23] width 96 height 15
click at [1334, 140] on link "Malamala Beach Club" at bounding box center [1344, 141] width 157 height 38
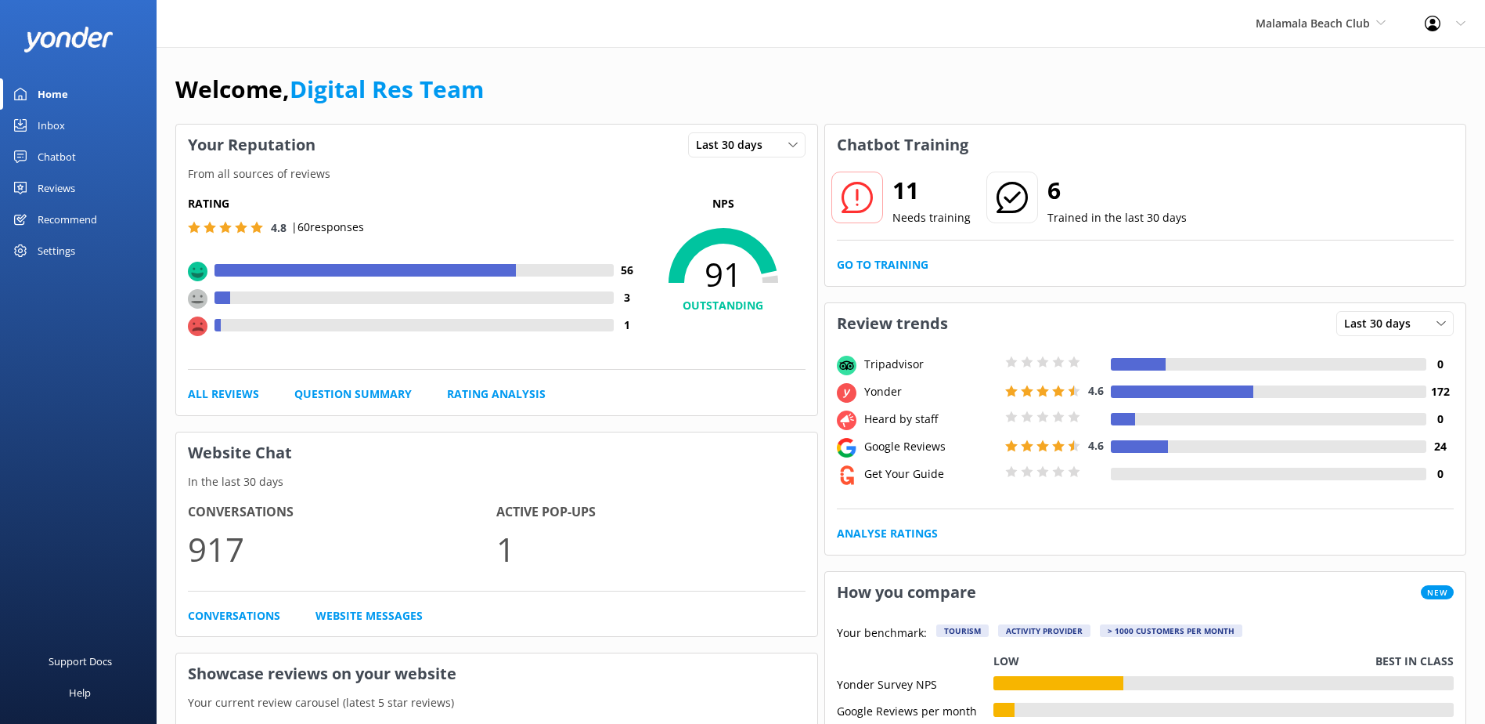
click at [85, 125] on link "Inbox" at bounding box center [78, 125] width 157 height 31
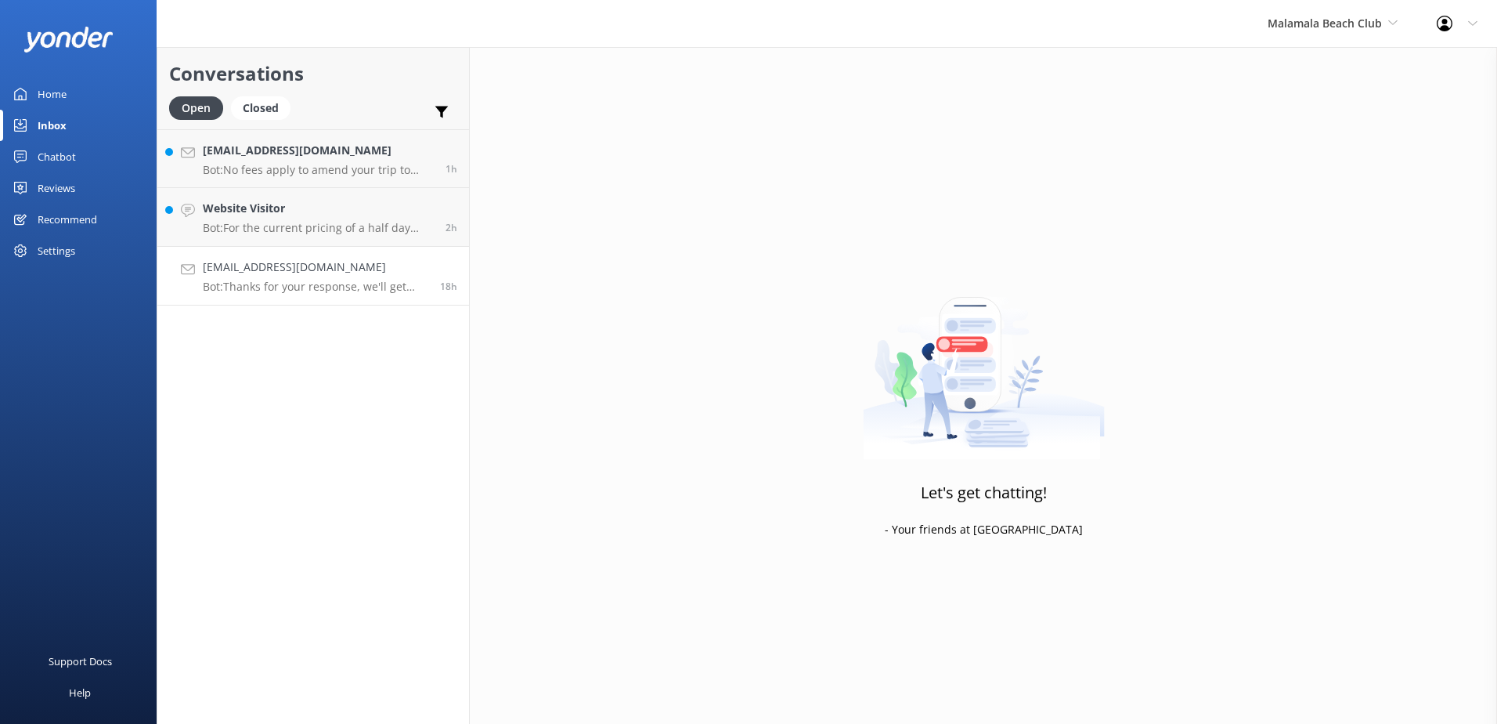
click at [303, 269] on h4 "[EMAIL_ADDRESS][DOMAIN_NAME]" at bounding box center [316, 266] width 226 height 17
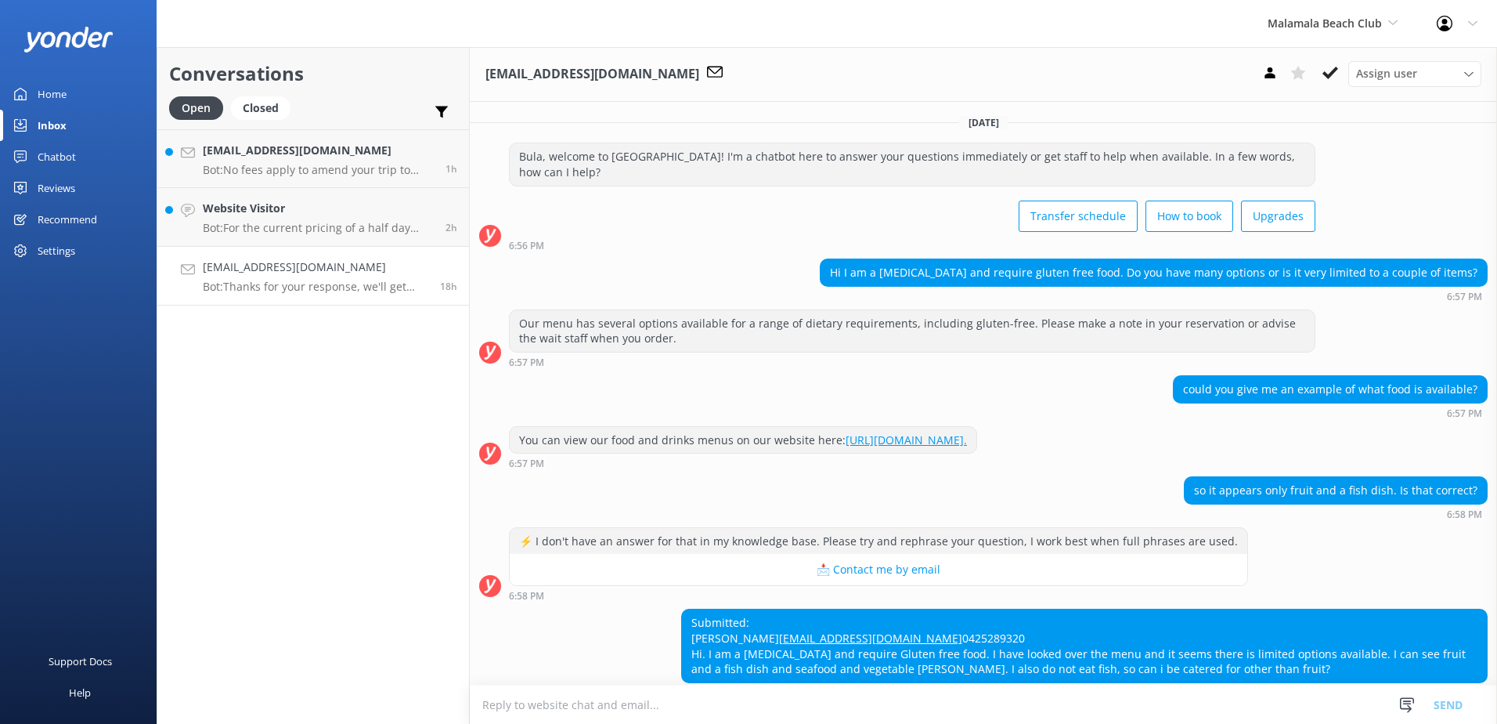
scroll to position [102, 0]
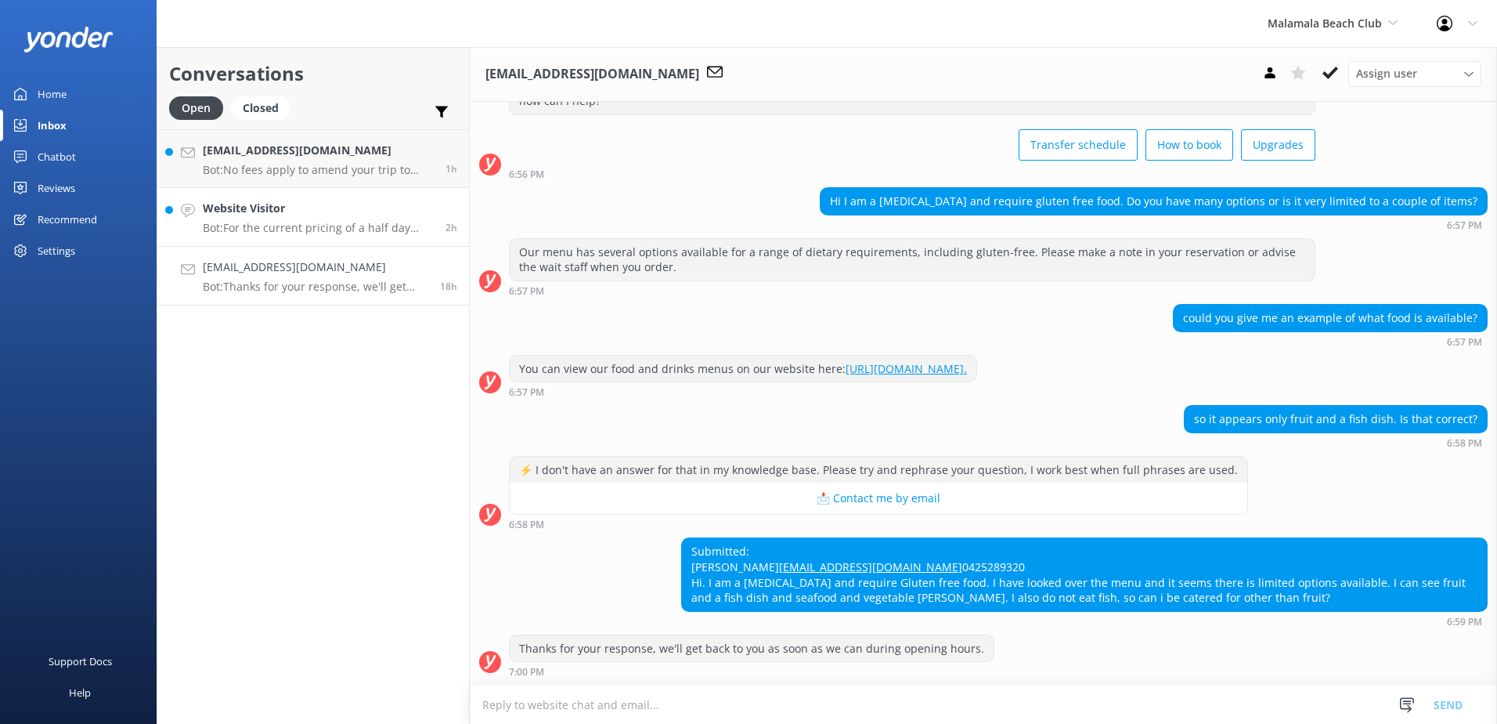
click at [322, 227] on p "Bot: For the current pricing of a half day pass, please visit: [URL][DOMAIN_NAM…" at bounding box center [318, 228] width 231 height 14
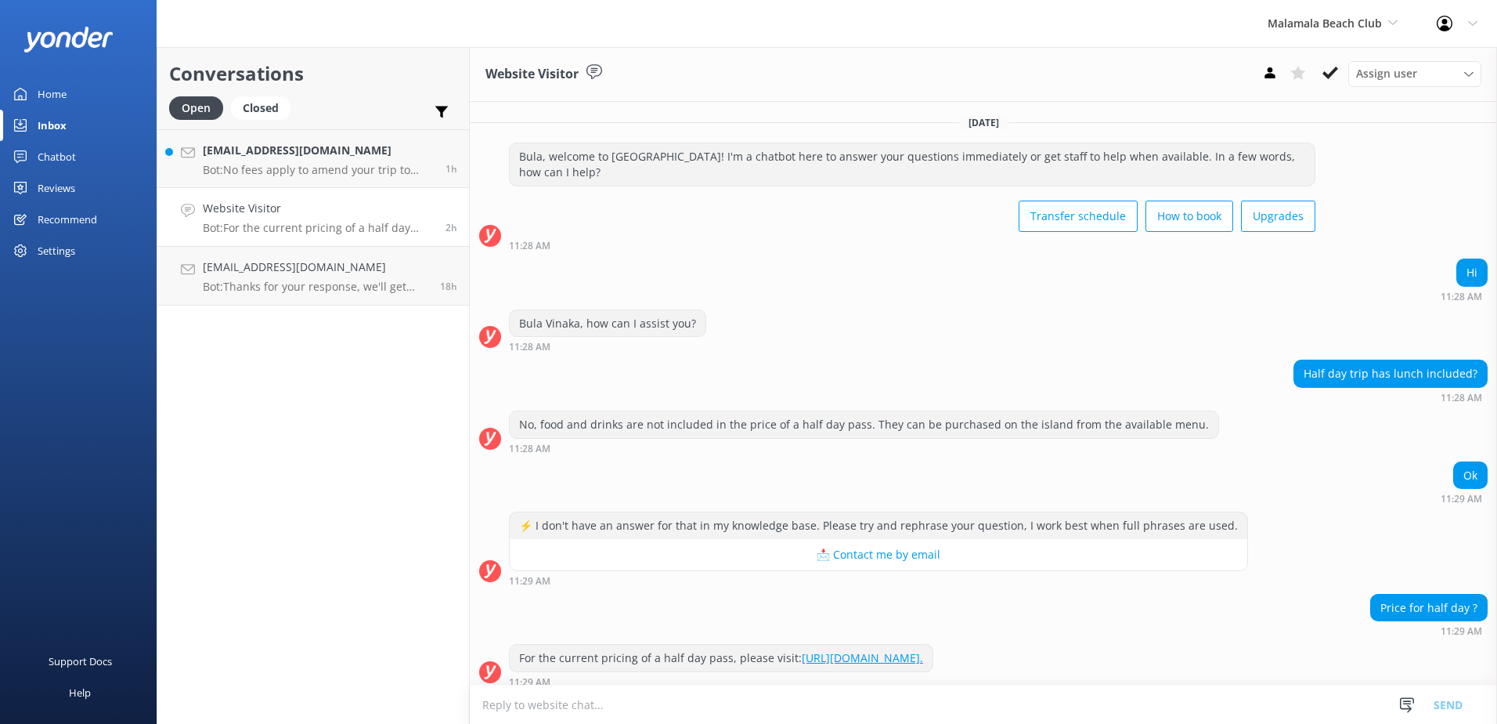
scroll to position [10, 0]
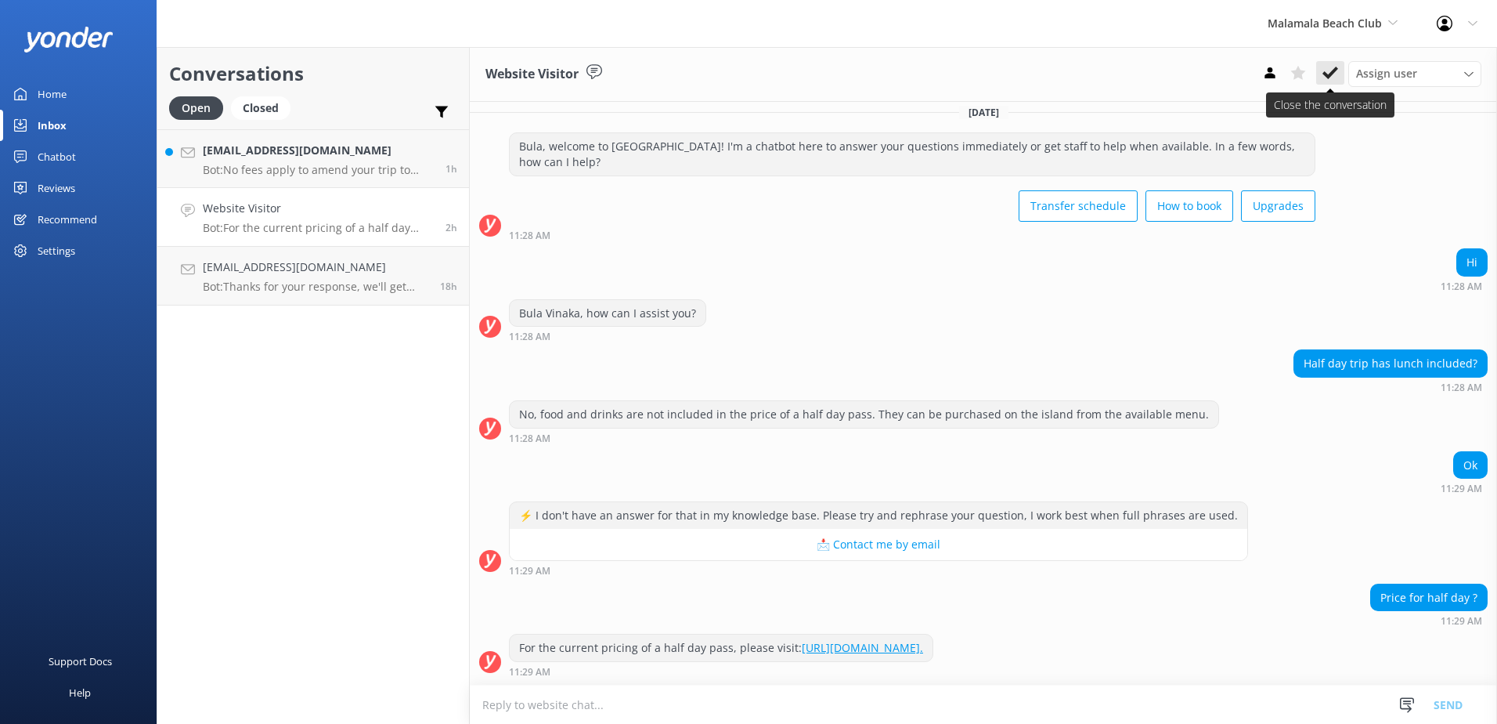
click at [1320, 74] on button at bounding box center [1330, 72] width 28 height 23
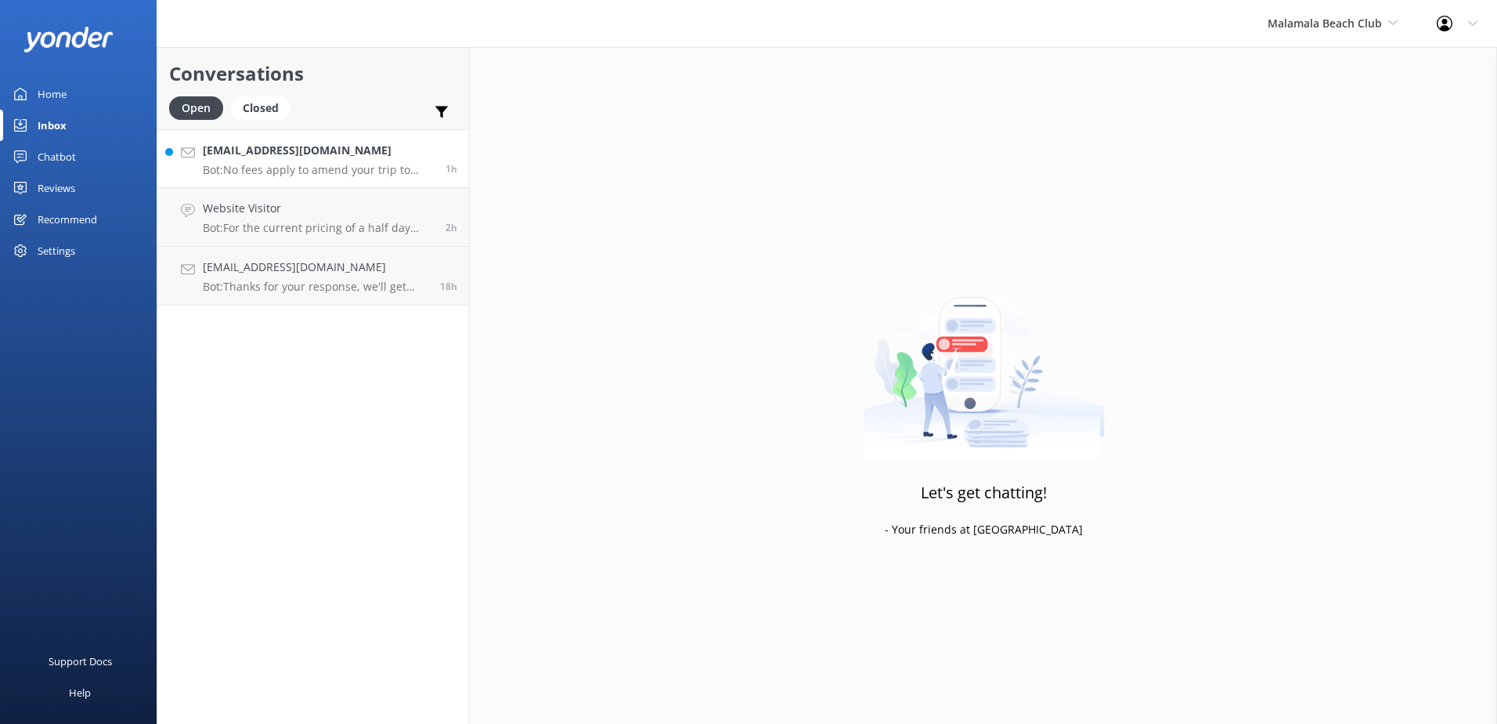
click at [330, 168] on p "Bot: No fees apply to amend your trip to [GEOGRAPHIC_DATA] as long as the chang…" at bounding box center [318, 170] width 231 height 14
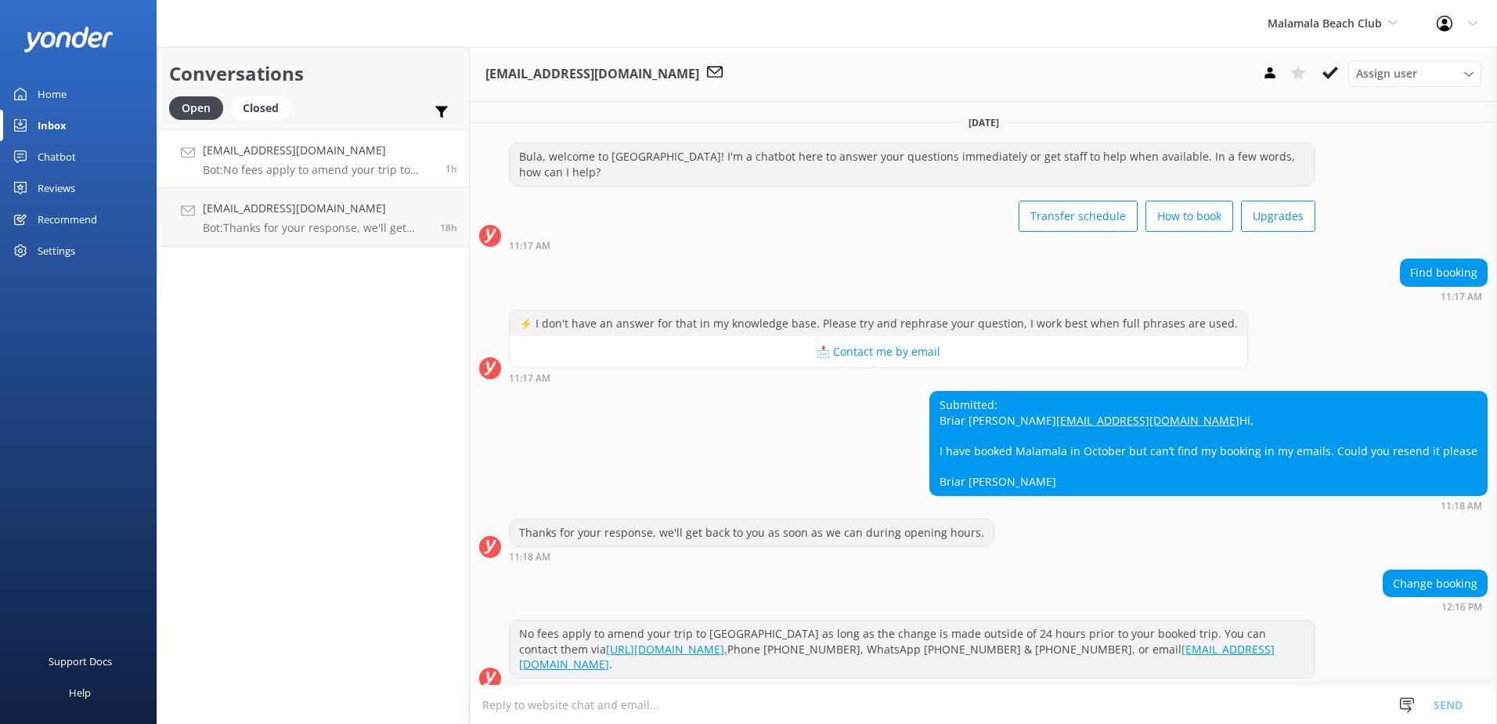
click at [1017, 416] on div "Submitted: Briar [PERSON_NAME] [EMAIL_ADDRESS][DOMAIN_NAME] Hi, I have booked M…" at bounding box center [1208, 443] width 557 height 103
drag, startPoint x: 1013, startPoint y: 421, endPoint x: 937, endPoint y: 417, distance: 76.1
click at [937, 417] on div "Submitted: Briar [PERSON_NAME] [EMAIL_ADDRESS][DOMAIN_NAME] Hi, I have booked M…" at bounding box center [1208, 443] width 557 height 103
drag, startPoint x: 937, startPoint y: 417, endPoint x: 969, endPoint y: 420, distance: 32.3
copy div "Briar [PERSON_NAME]"
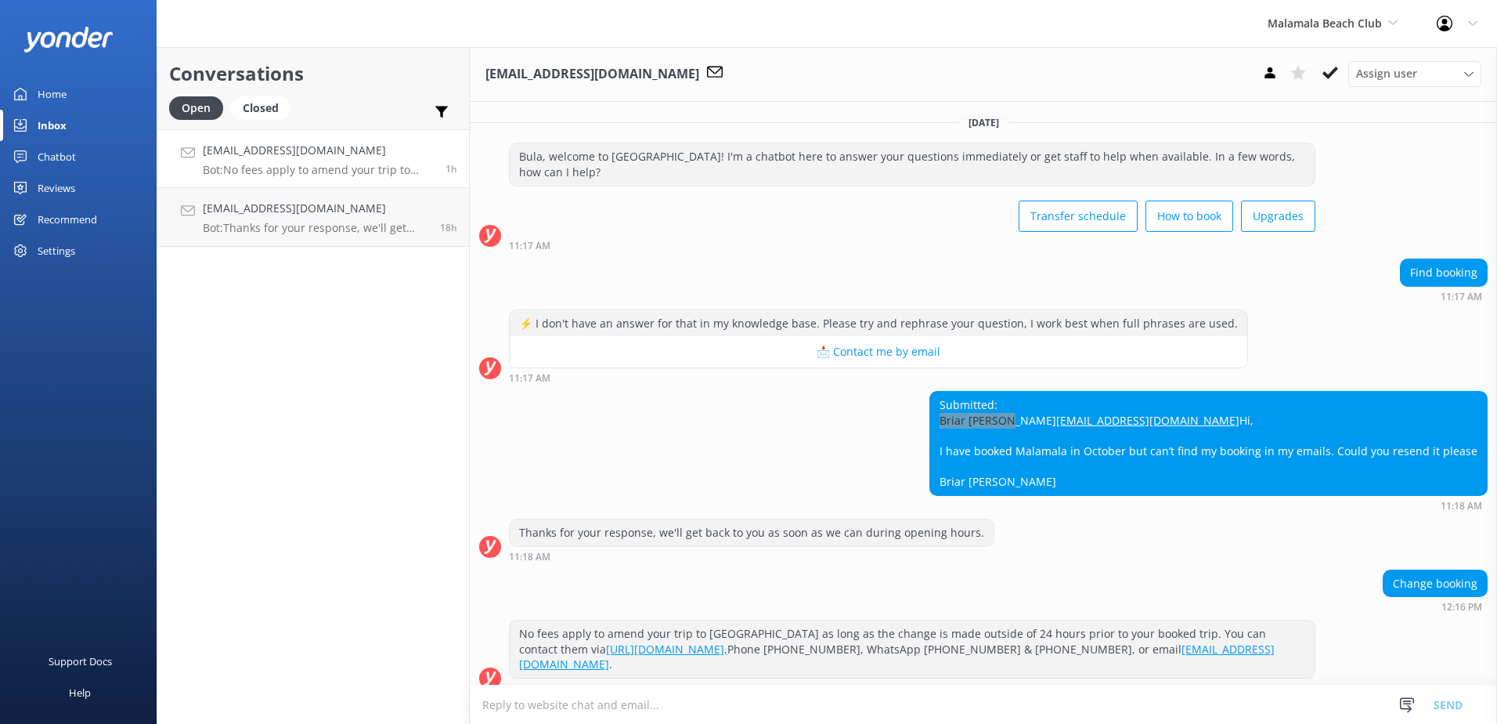
scroll to position [47, 0]
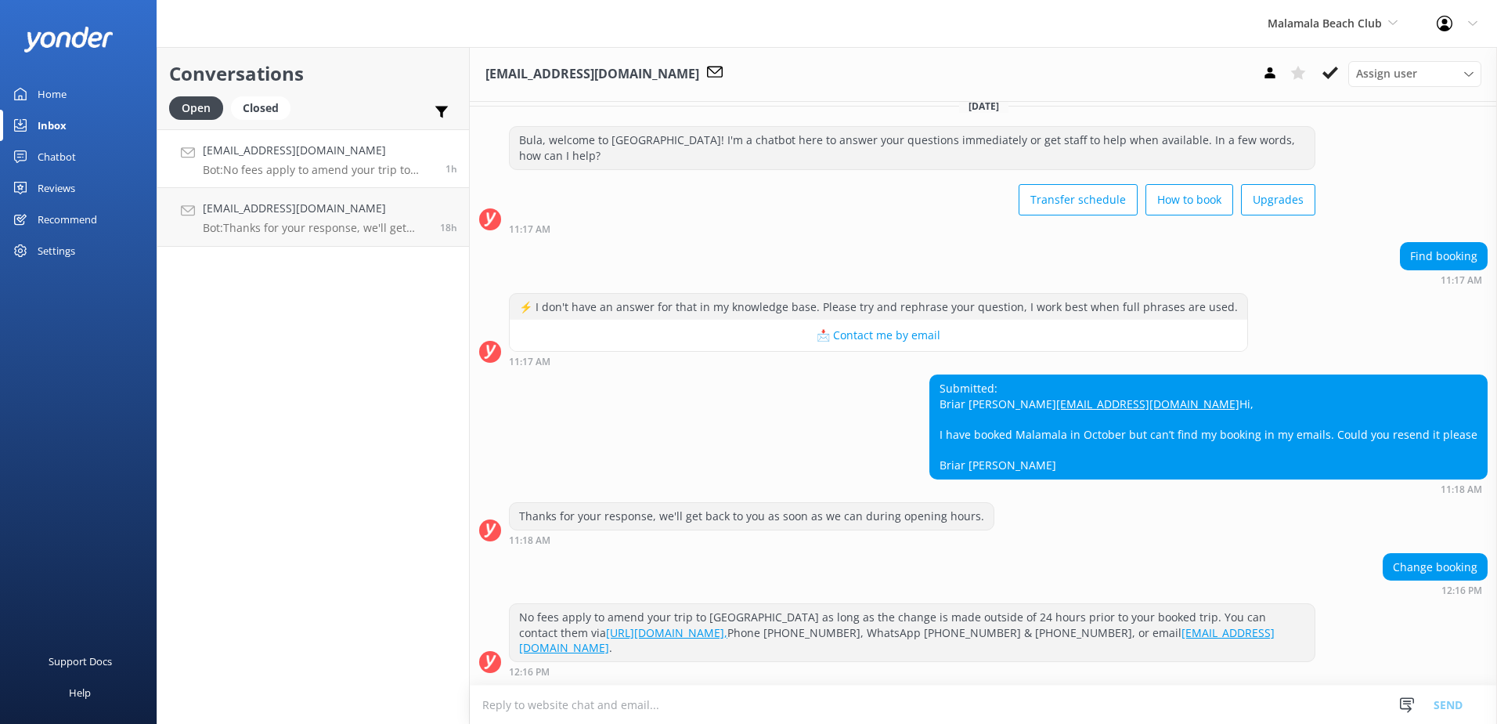
click at [817, 705] on textarea at bounding box center [983, 704] width 1027 height 38
click at [938, 691] on textarea at bounding box center [983, 704] width 1027 height 38
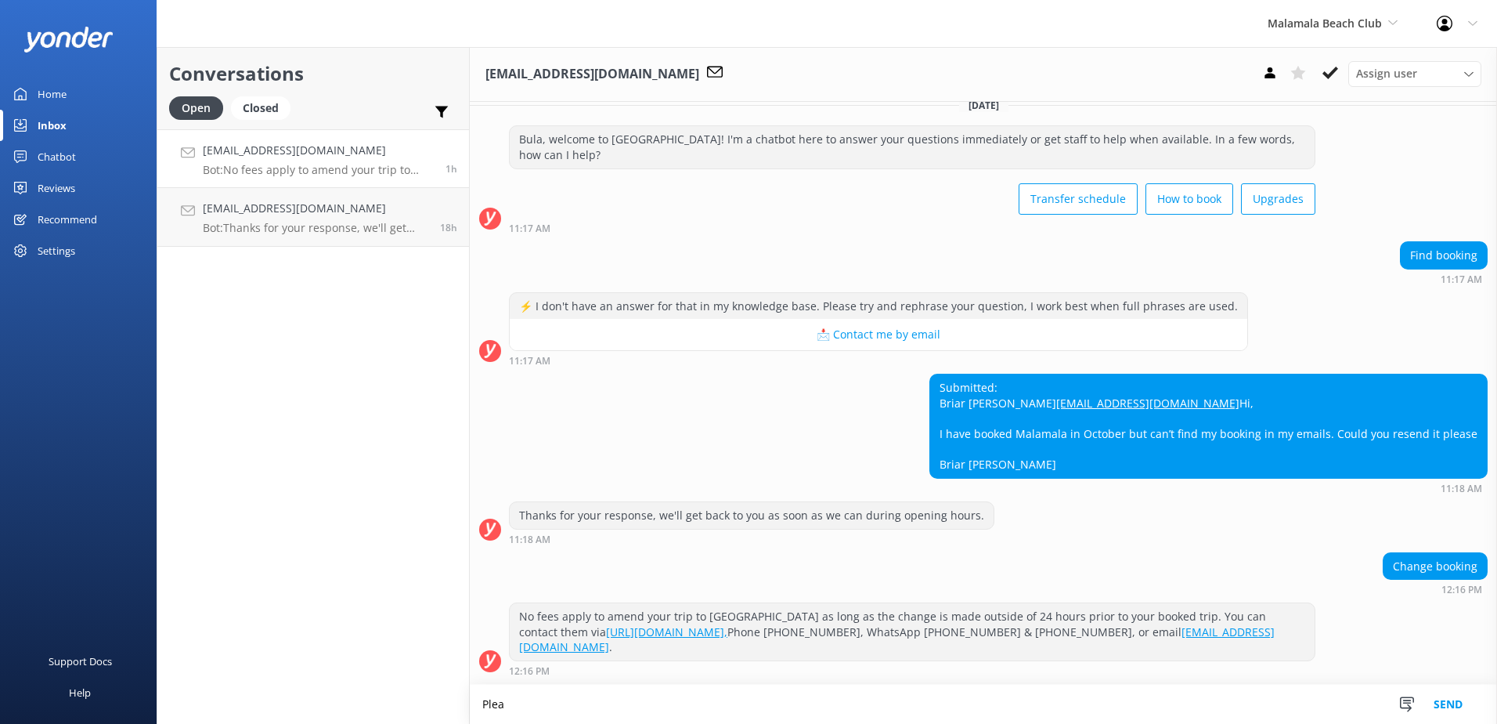
scroll to position [48, 0]
click at [830, 709] on textarea "Please note that there is no confirmed booking under your name." at bounding box center [983, 703] width 1027 height 39
type textarea "Please note that there is no confirmed booking under your name found in the sys…"
click at [1474, 702] on button "Send" at bounding box center [1448, 703] width 59 height 39
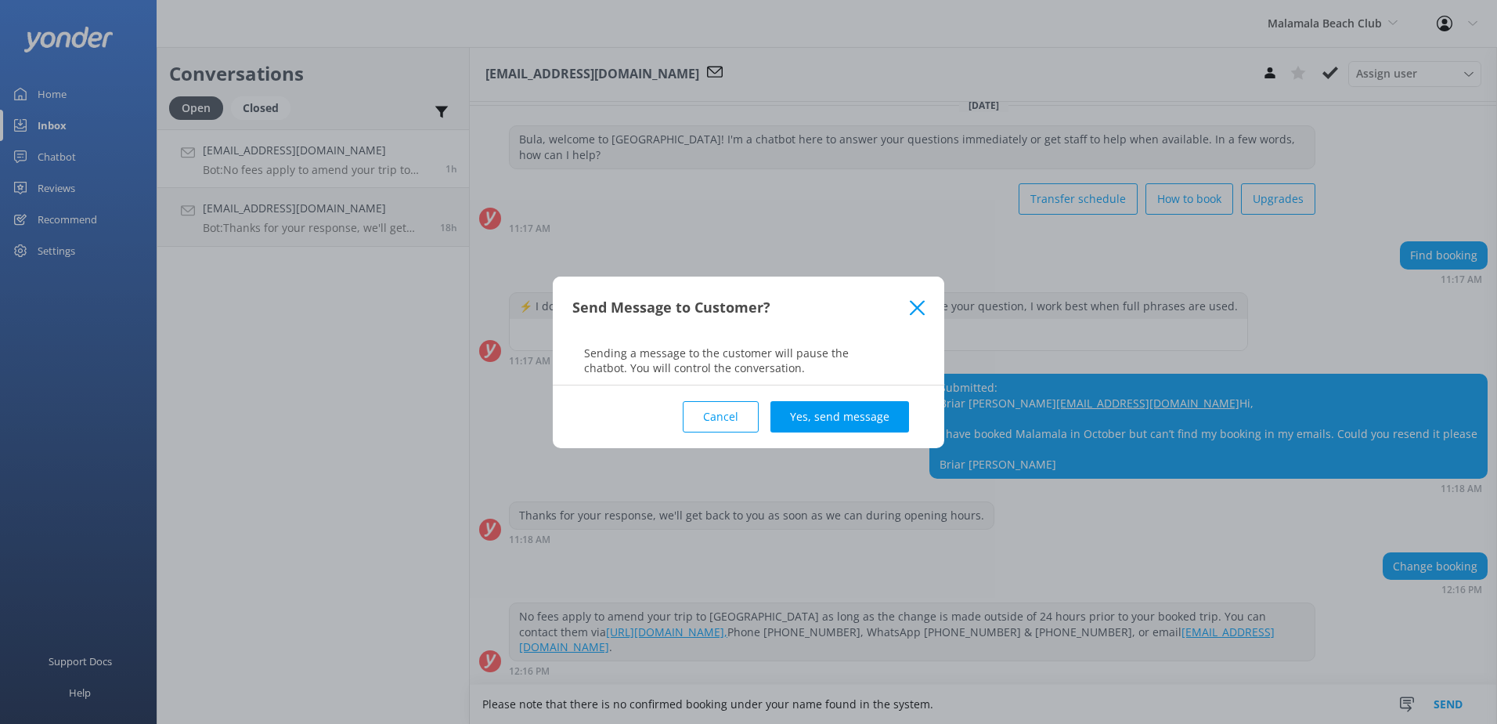
click at [841, 399] on div "Cancel Yes, send message" at bounding box center [748, 416] width 352 height 63
click at [846, 406] on button "Yes, send message" at bounding box center [840, 416] width 139 height 31
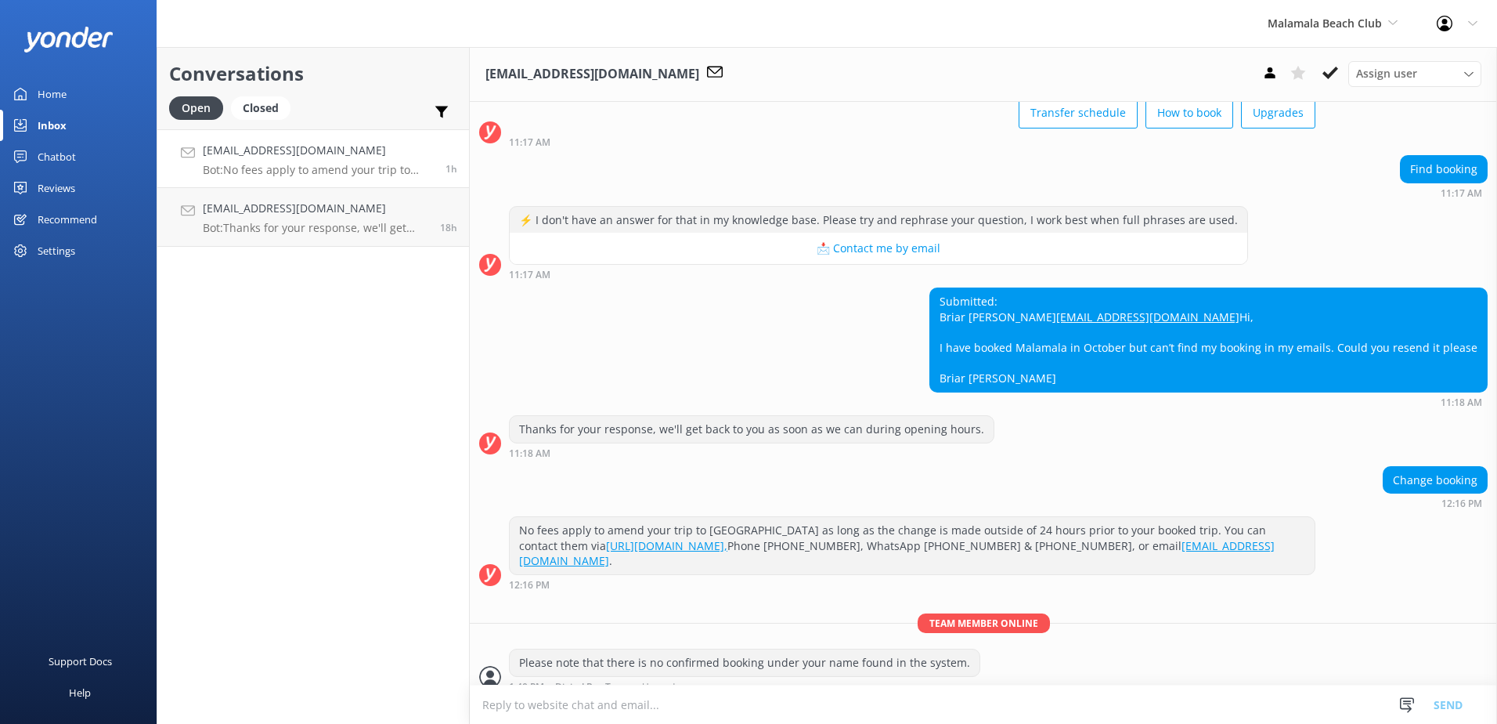
scroll to position [149, 0]
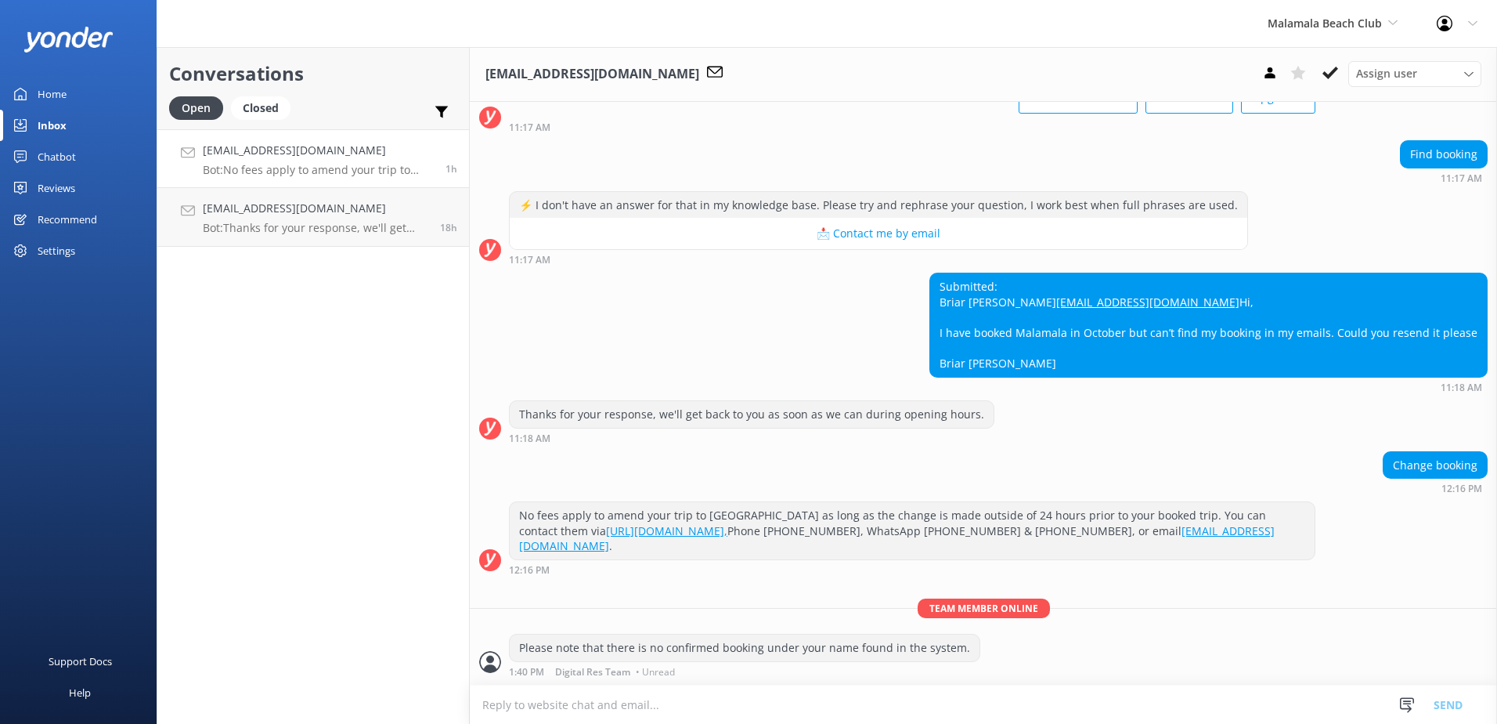
click at [983, 710] on textarea at bounding box center [983, 704] width 1027 height 38
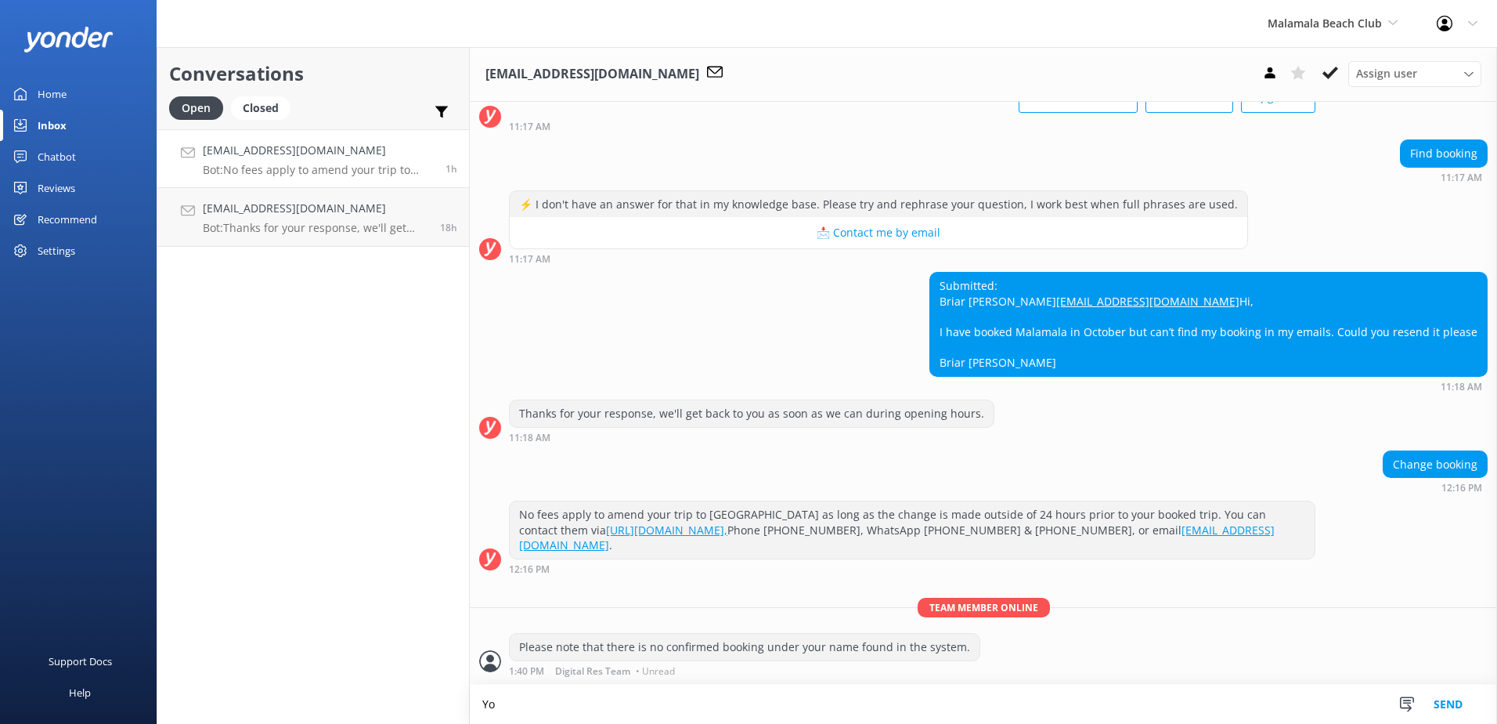
type textarea "Y"
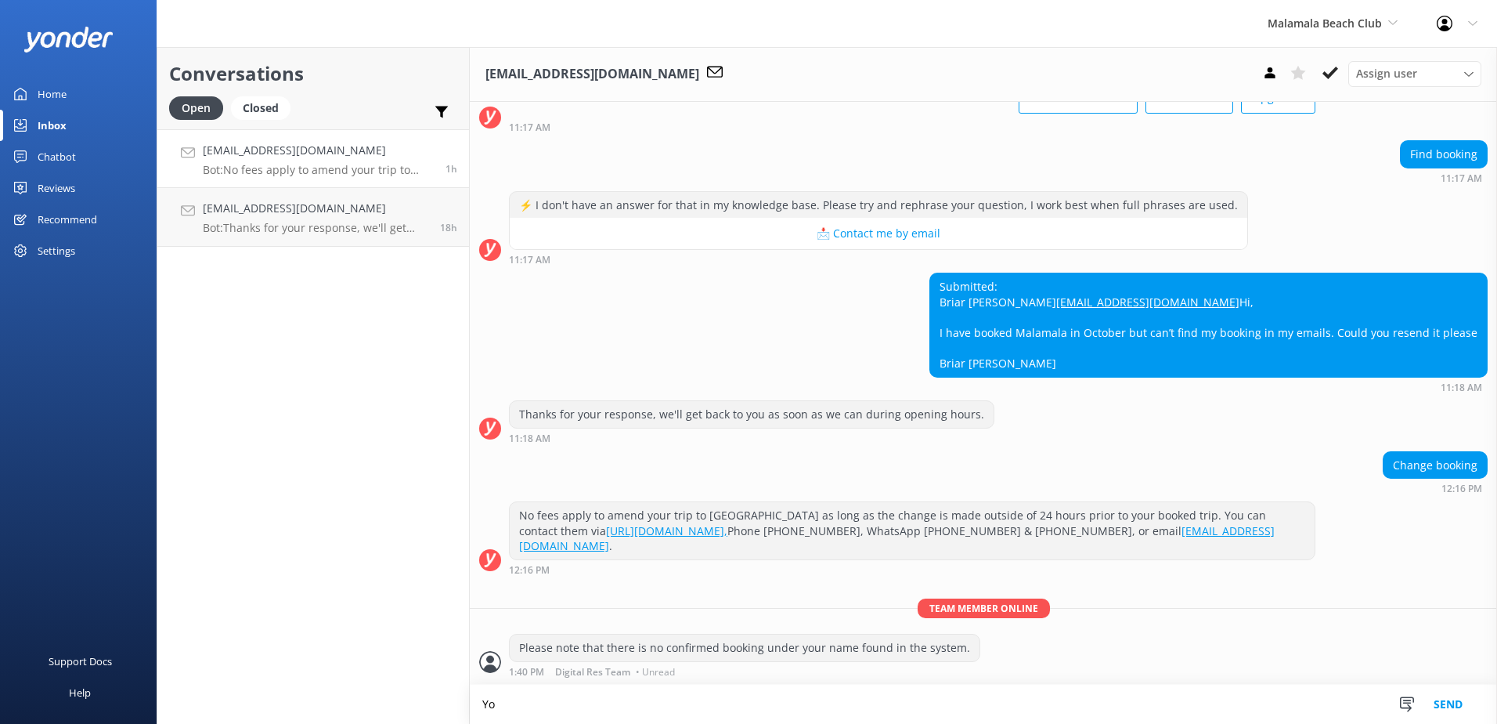
scroll to position [150, 0]
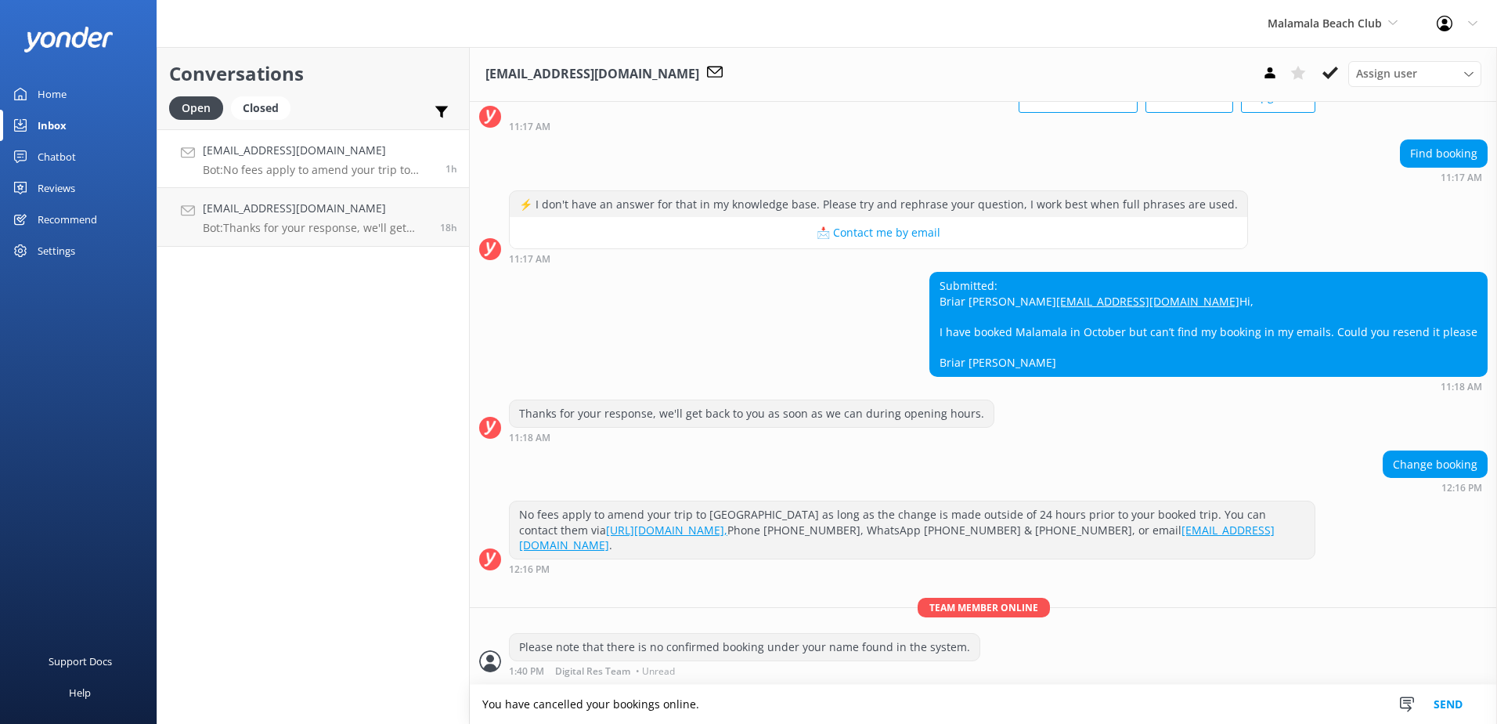
type textarea "You have cancelled your bookings online."
click at [1442, 700] on button "Send" at bounding box center [1448, 703] width 59 height 39
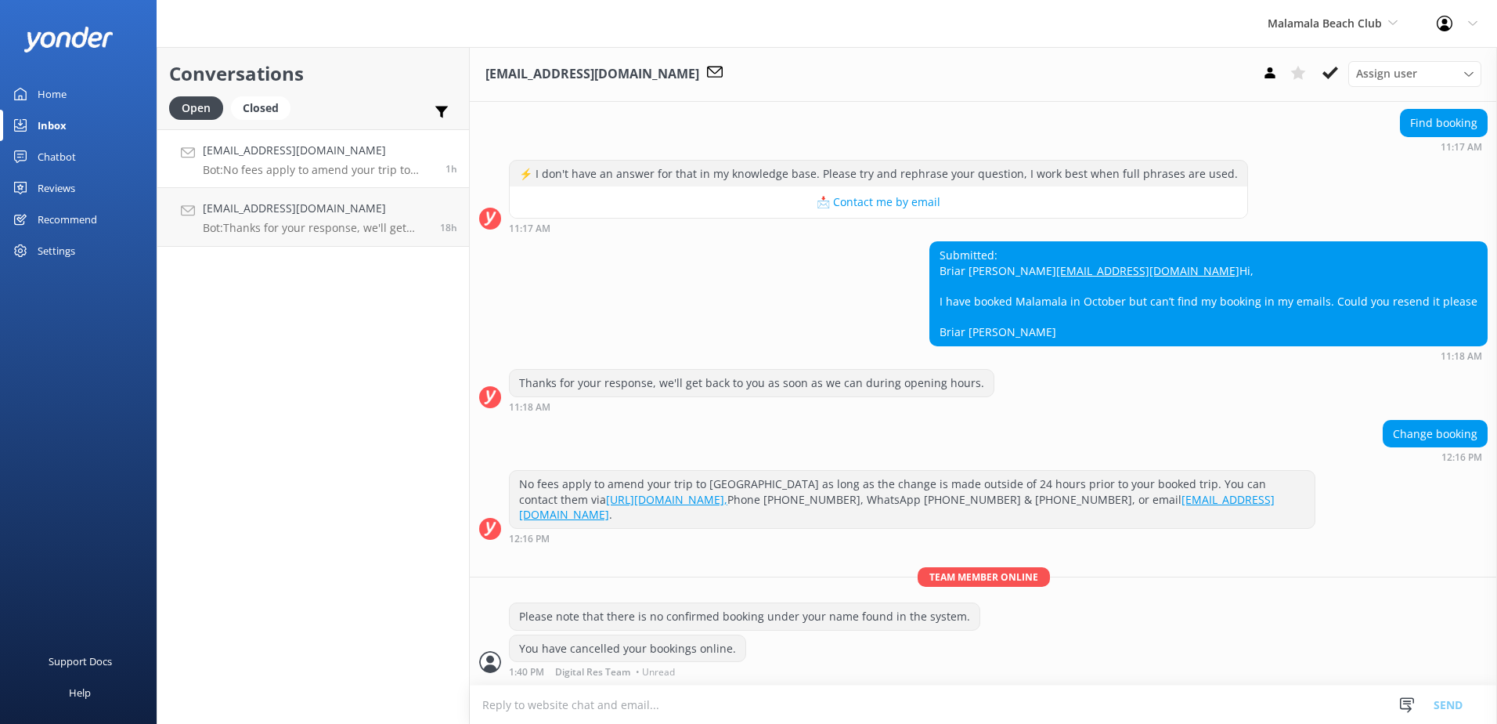
scroll to position [180, 0]
click at [1343, 63] on button at bounding box center [1330, 72] width 28 height 23
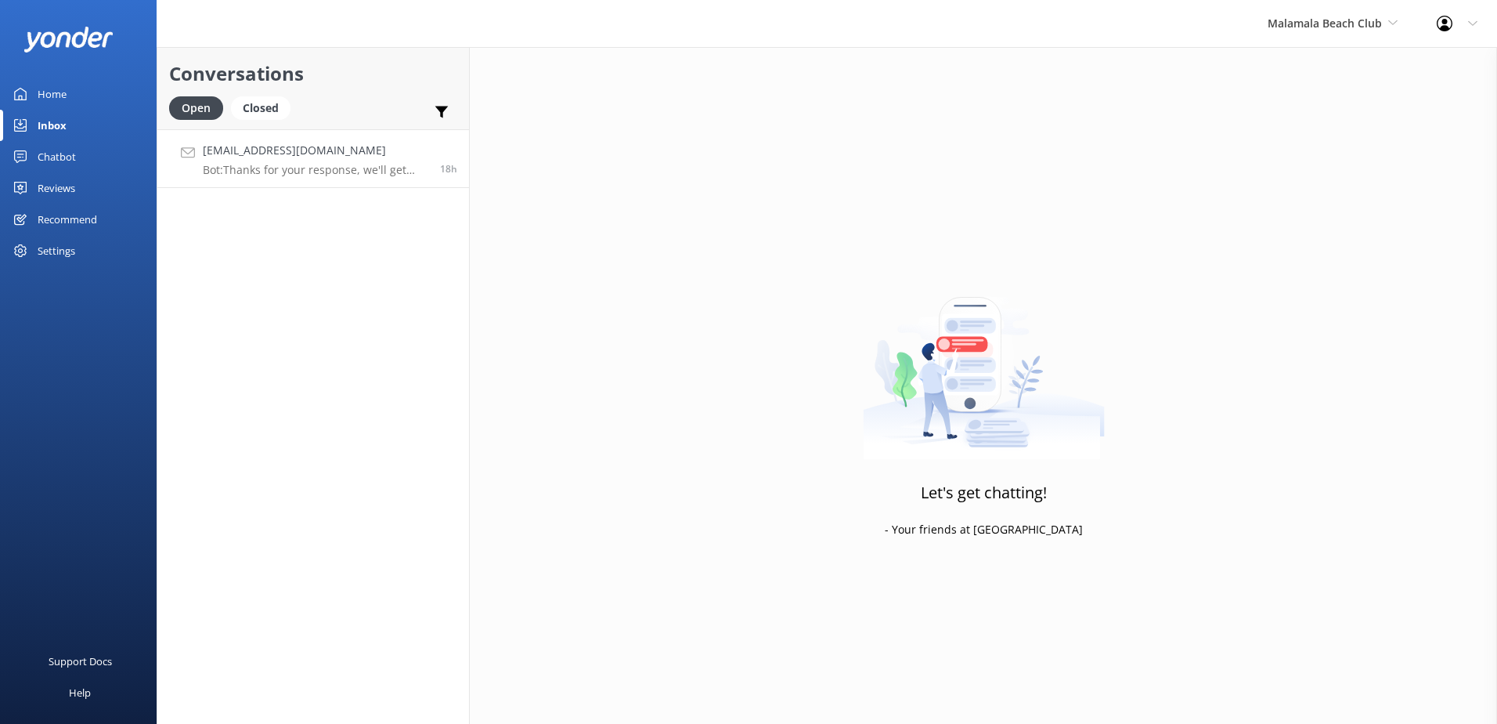
click at [345, 167] on p "Bot: Thanks for your response, we'll get back to you as soon as we can during o…" at bounding box center [316, 170] width 226 height 14
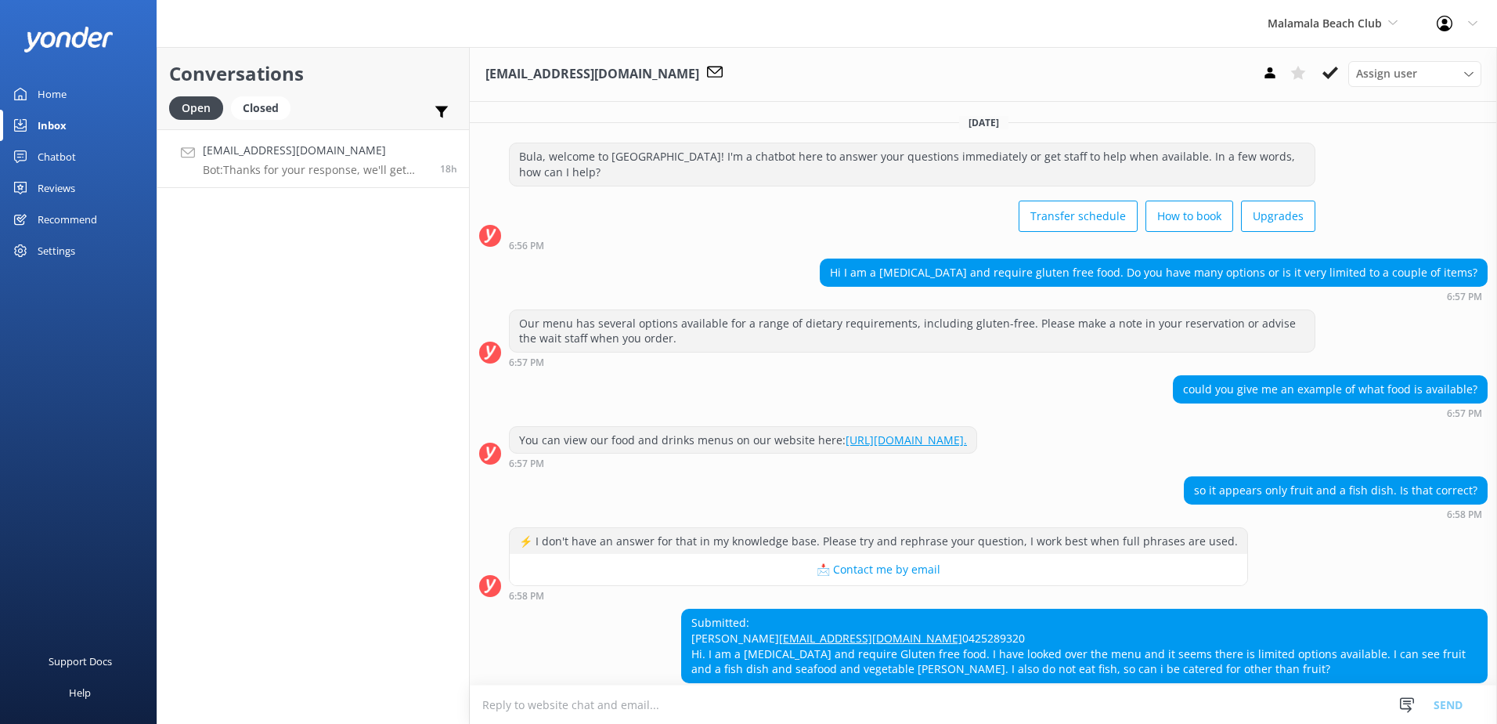
scroll to position [102, 0]
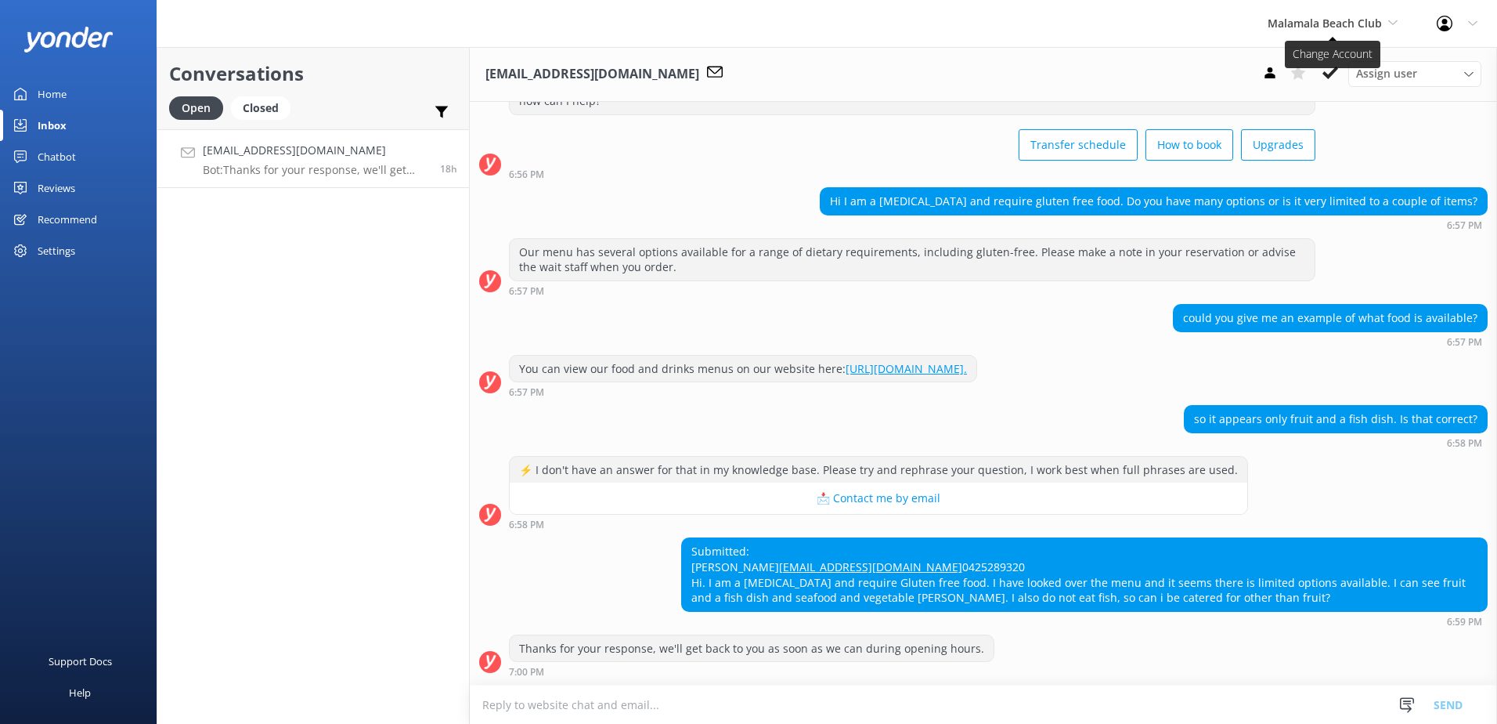
click at [1319, 29] on span "Malamala Beach Club" at bounding box center [1325, 23] width 114 height 15
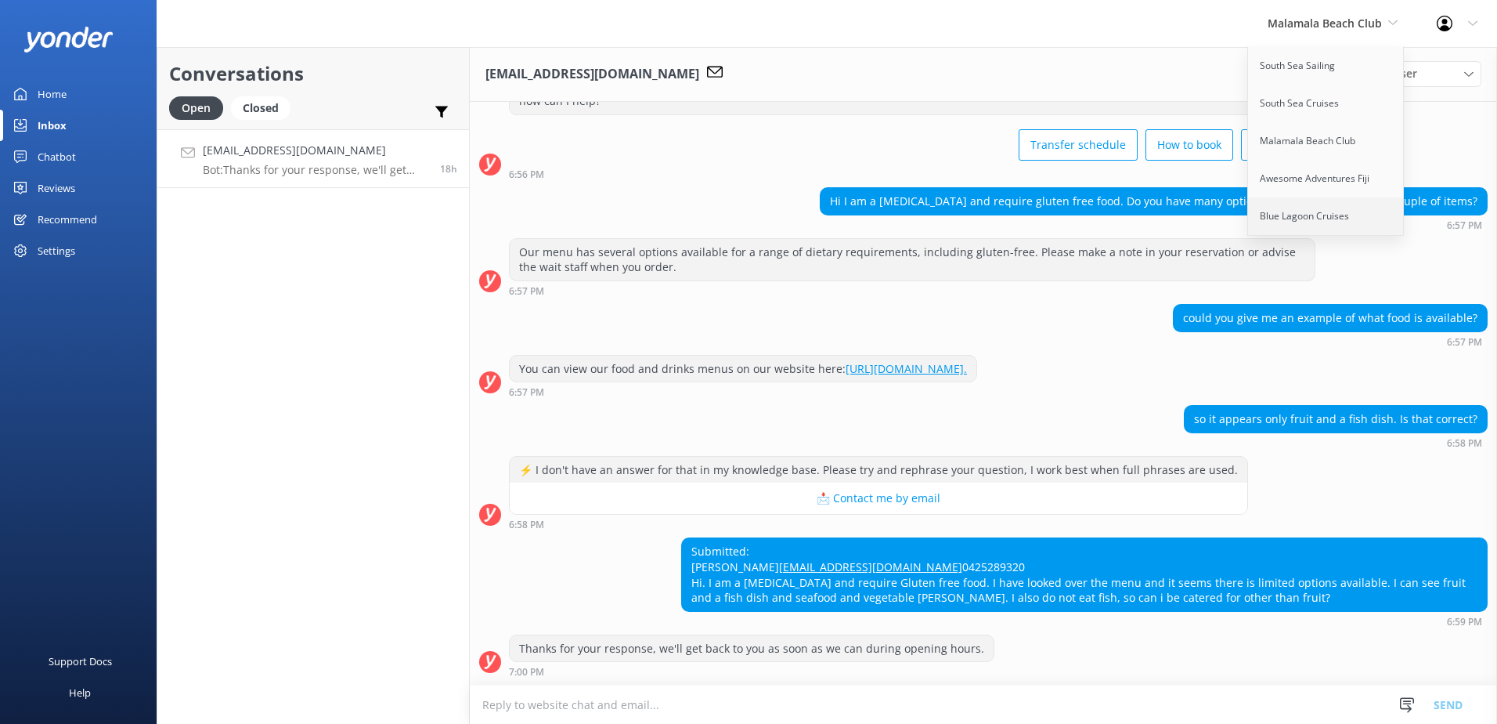
click at [1297, 199] on link "Blue Lagoon Cruises" at bounding box center [1326, 216] width 157 height 38
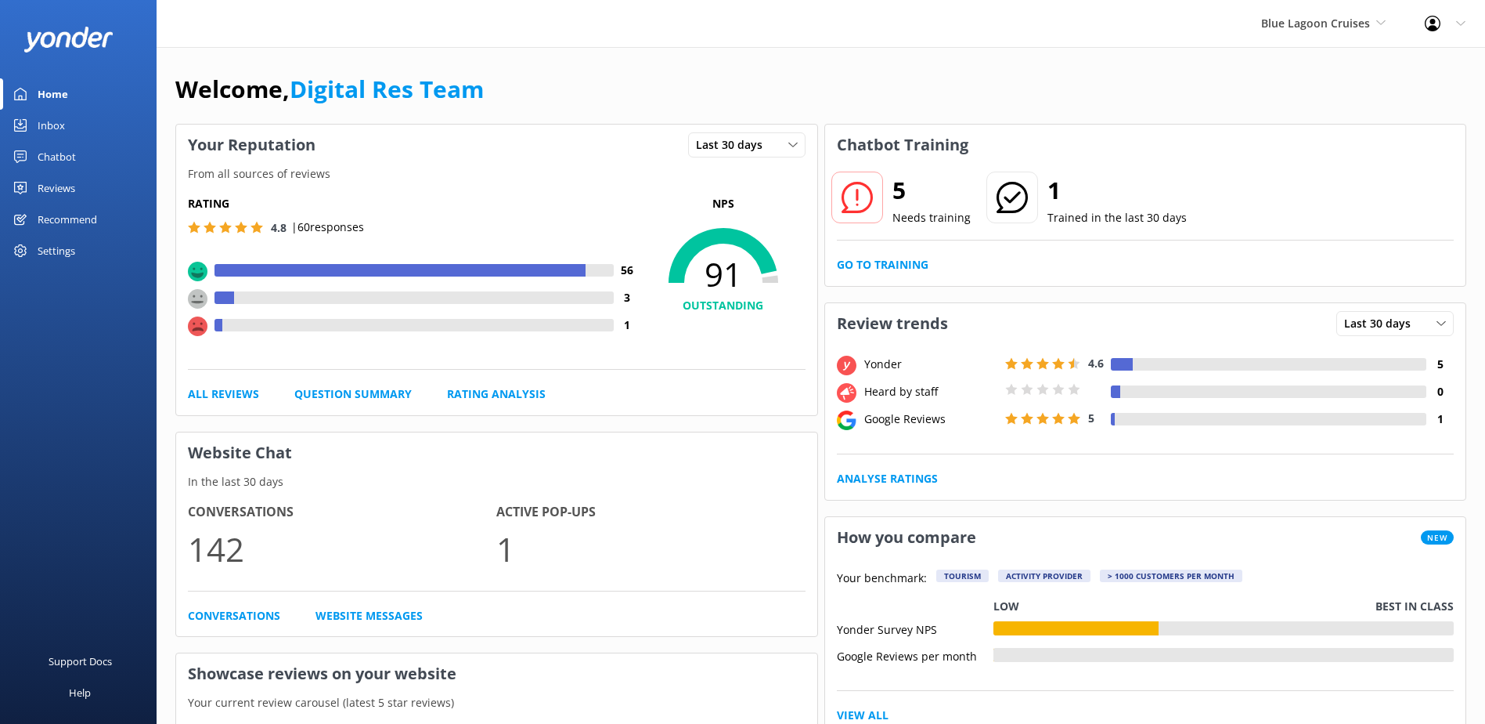
click at [70, 123] on link "Inbox" at bounding box center [78, 125] width 157 height 31
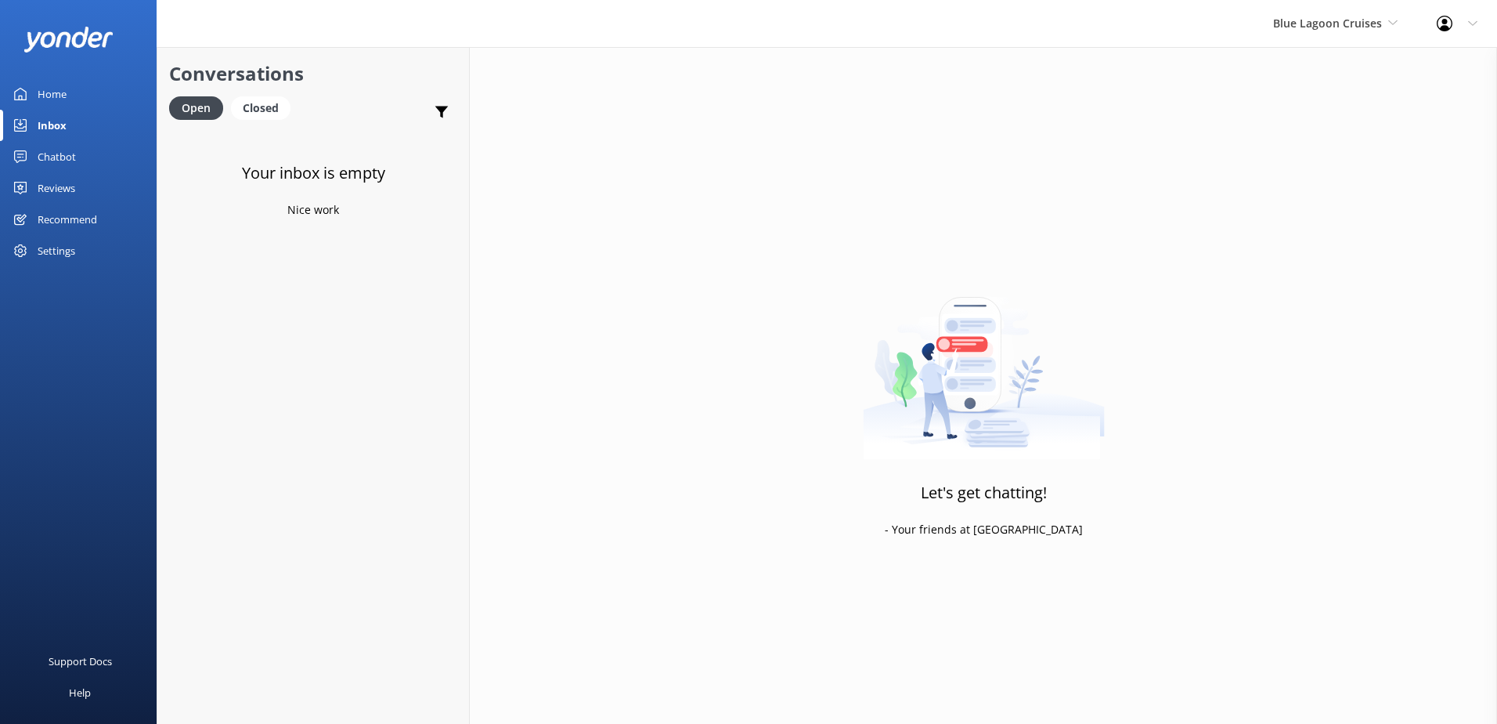
click at [1428, 16] on div "Profile Settings Logout" at bounding box center [1457, 23] width 80 height 47
click at [1382, 23] on span "Blue Lagoon Cruises" at bounding box center [1335, 23] width 125 height 17
click at [1305, 164] on link "Awesome Adventures Fiji" at bounding box center [1332, 179] width 157 height 38
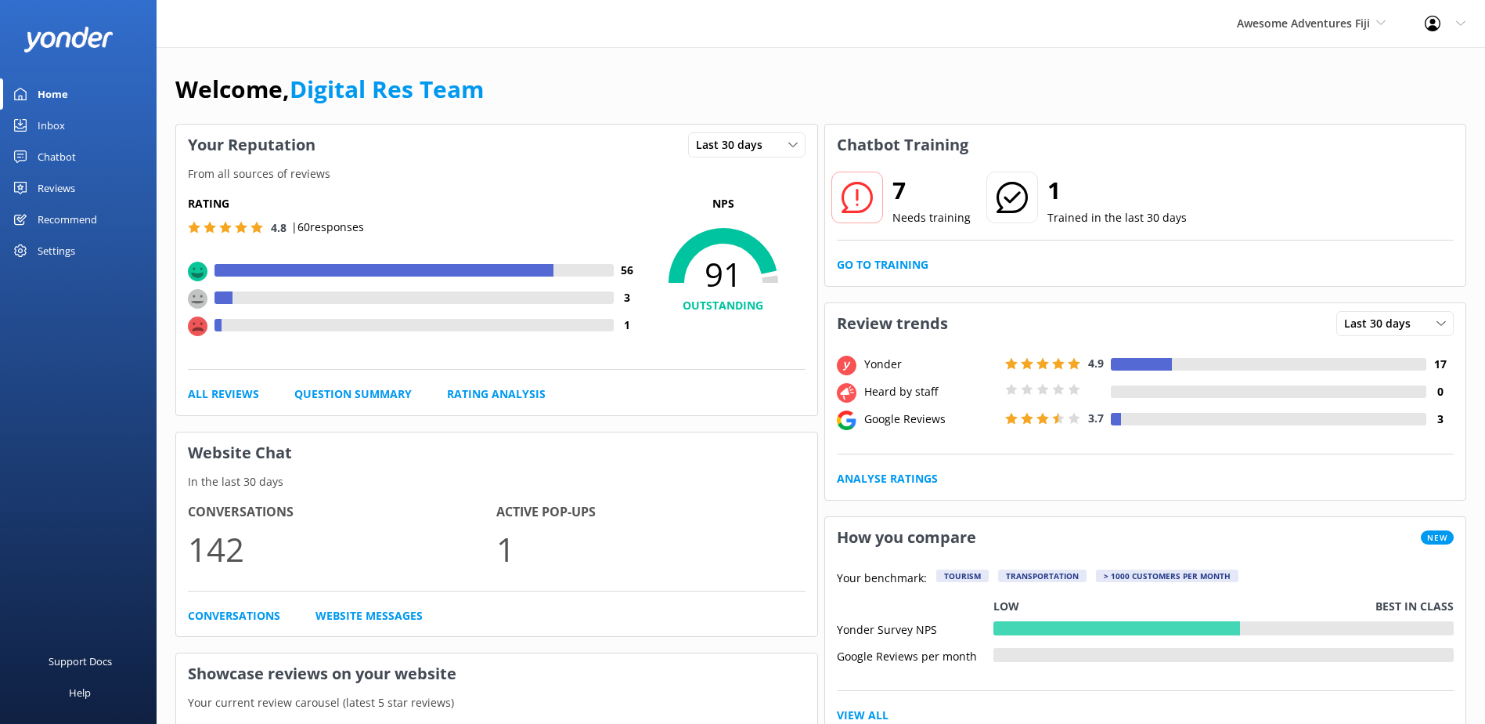
click at [52, 129] on div "Inbox" at bounding box center [51, 125] width 27 height 31
